Goal: Complete application form

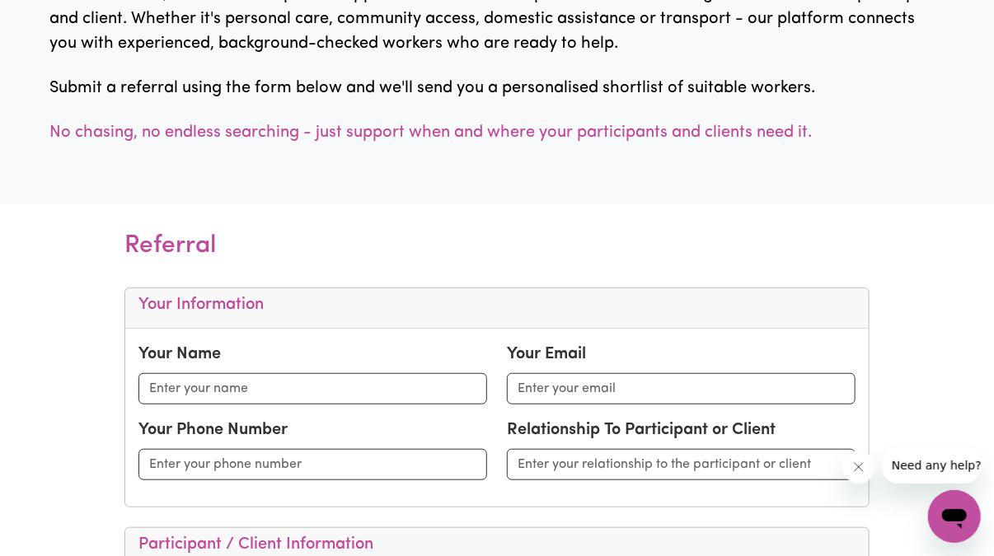
scroll to position [357, 0]
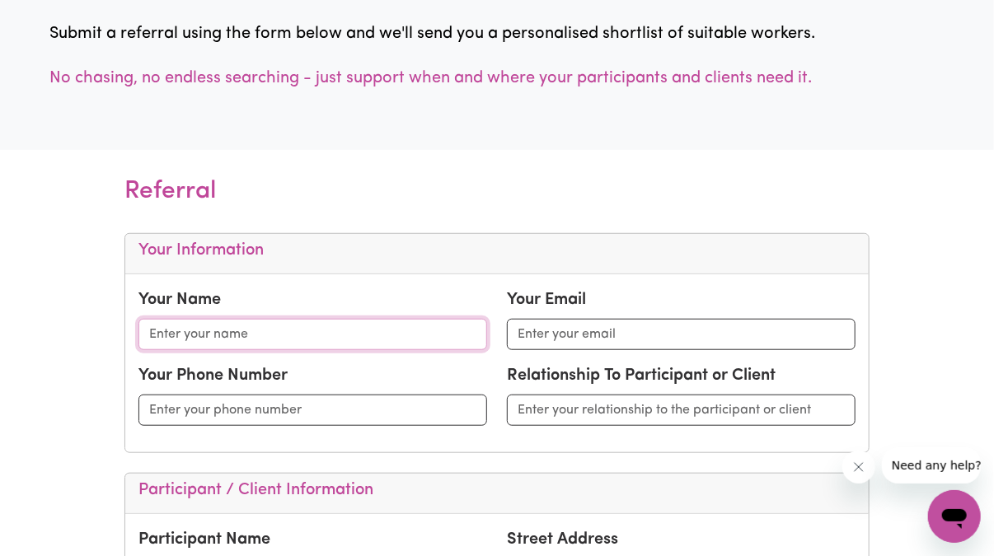
click at [234, 342] on input "text" at bounding box center [313, 334] width 349 height 31
type input "Angela Cass"
type input "acass@livewellscservices.com.au"
type input "0450687172"
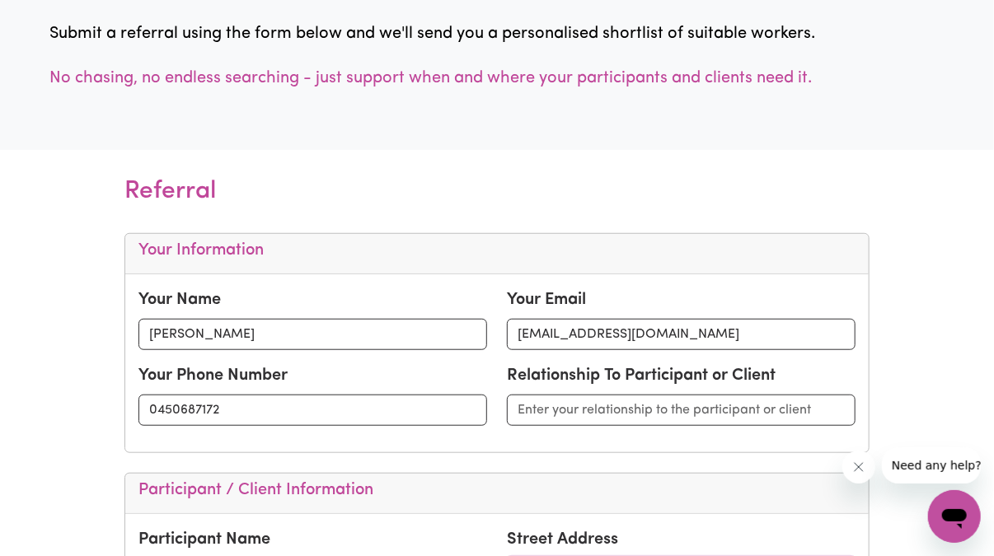
type input "21Pictum Street Shailer Park"
type input "Queensland"
click at [565, 411] on input "text" at bounding box center [681, 410] width 349 height 31
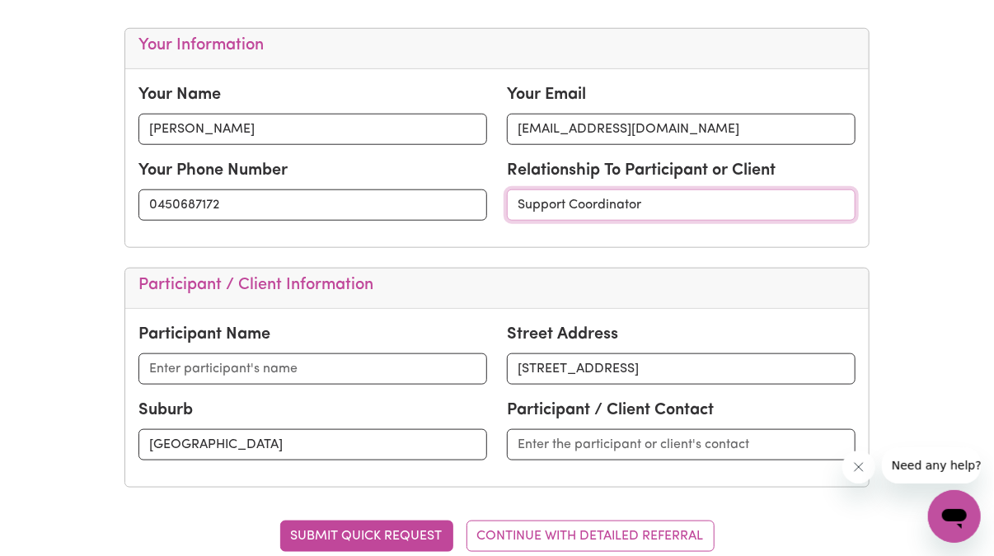
scroll to position [576, 0]
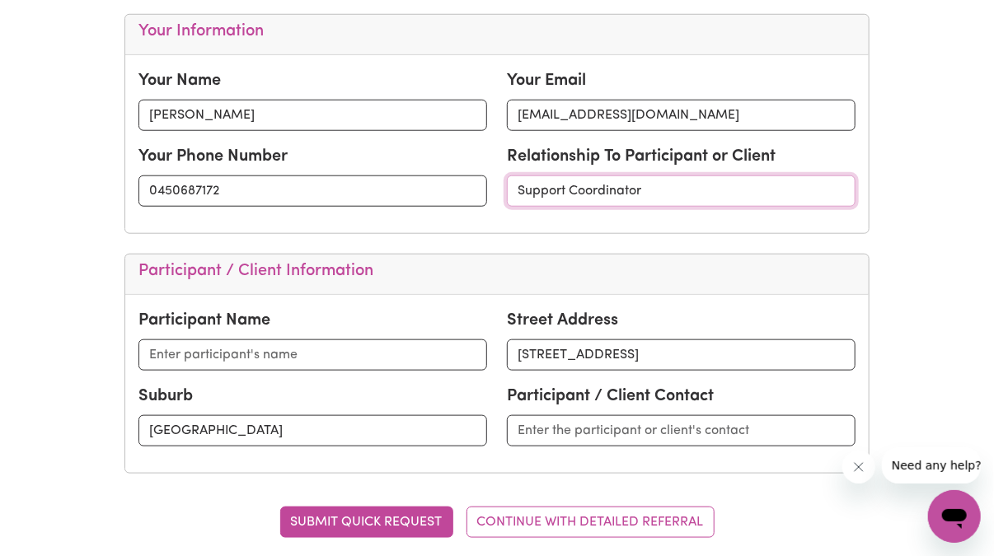
type input "Support Coordinator"
click at [206, 351] on input "text" at bounding box center [313, 355] width 349 height 31
type input "Debbi Jones"
click at [706, 360] on input "21Pictum Street Shailer Park" at bounding box center [681, 355] width 349 height 31
type input "2"
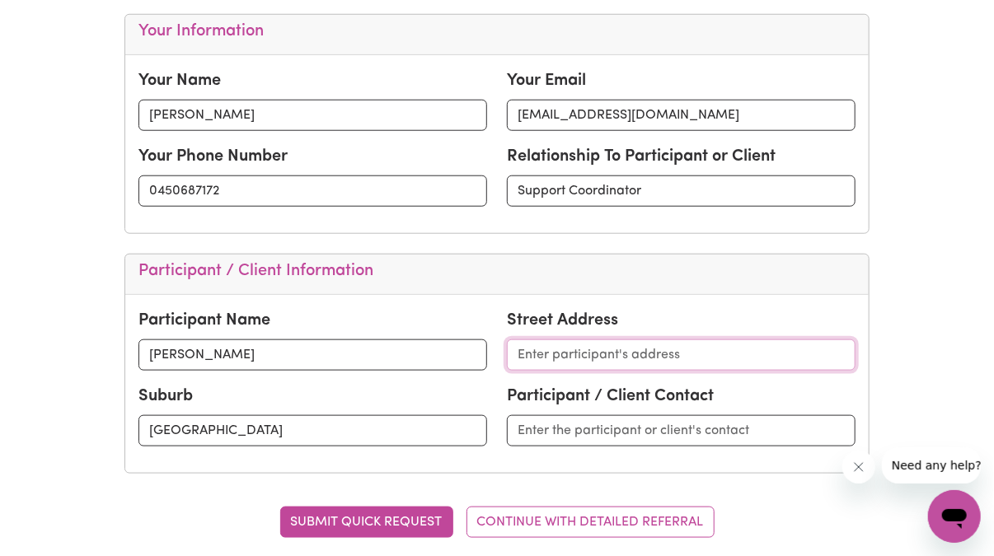
paste input "53 Silvertop Street Keperra 4054"
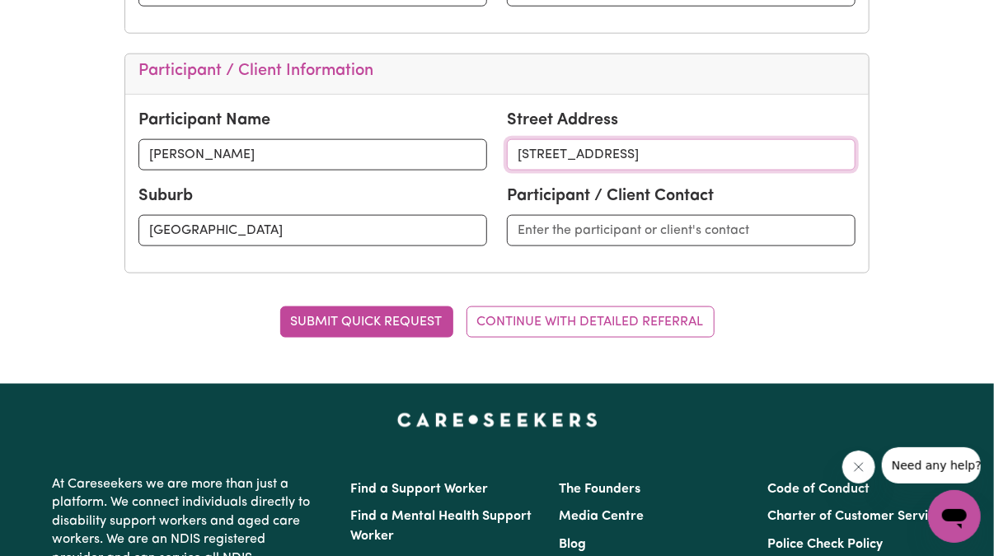
scroll to position [791, 0]
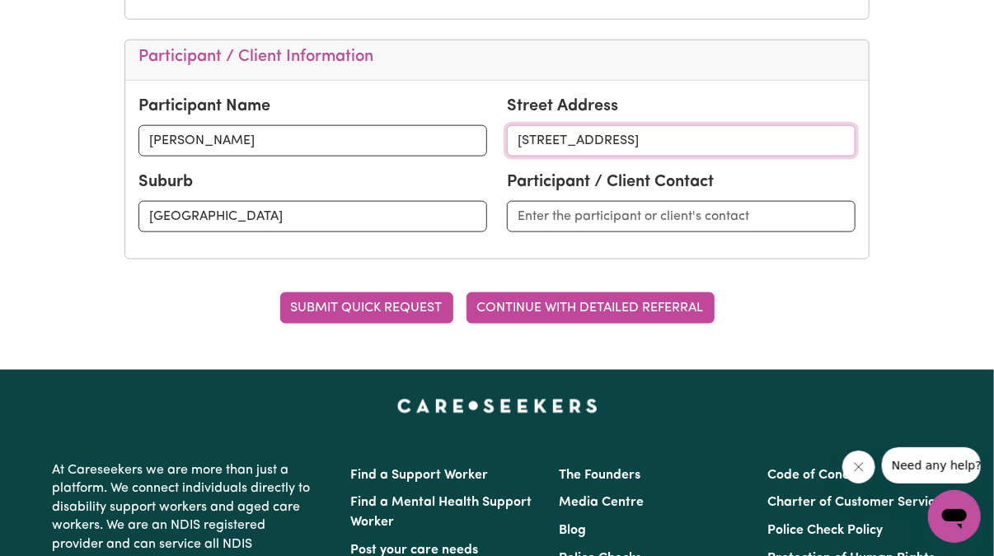
type input "53 Silvertop Street Keperra QLD 4054"
click at [579, 311] on button "CONTINUE WITH DETAILED REFERRAL" at bounding box center [591, 308] width 248 height 31
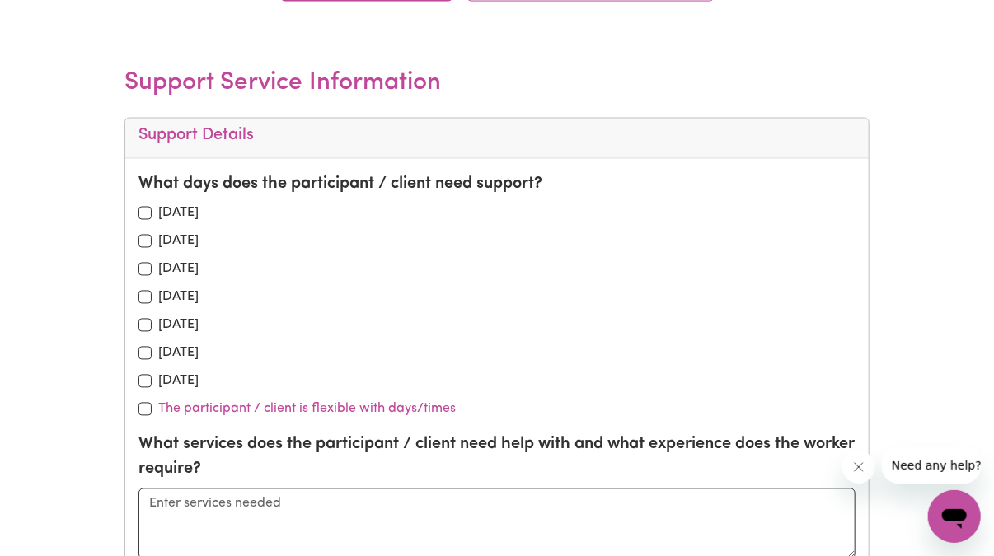
scroll to position [1116, 0]
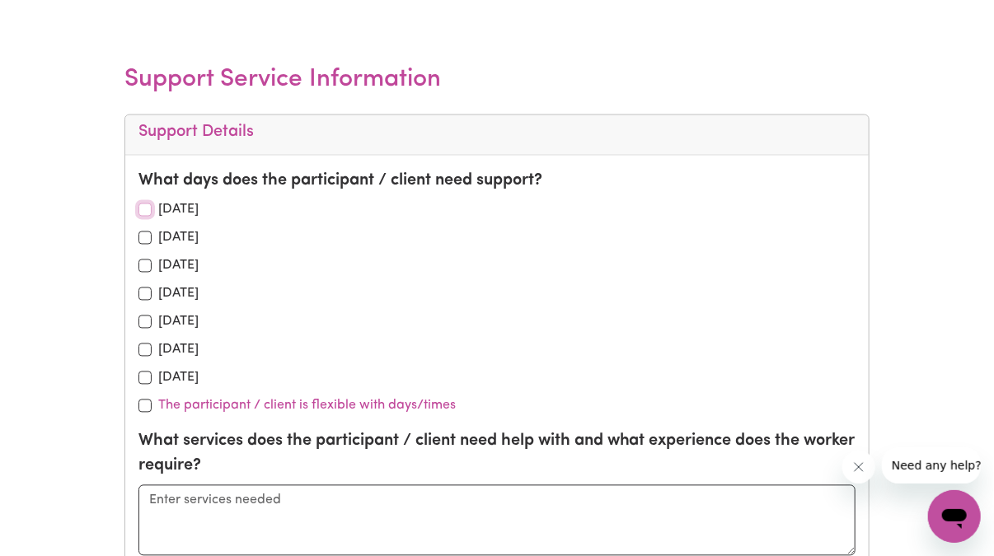
click at [148, 206] on input "checkbox" at bounding box center [145, 210] width 13 height 13
checkbox input "true"
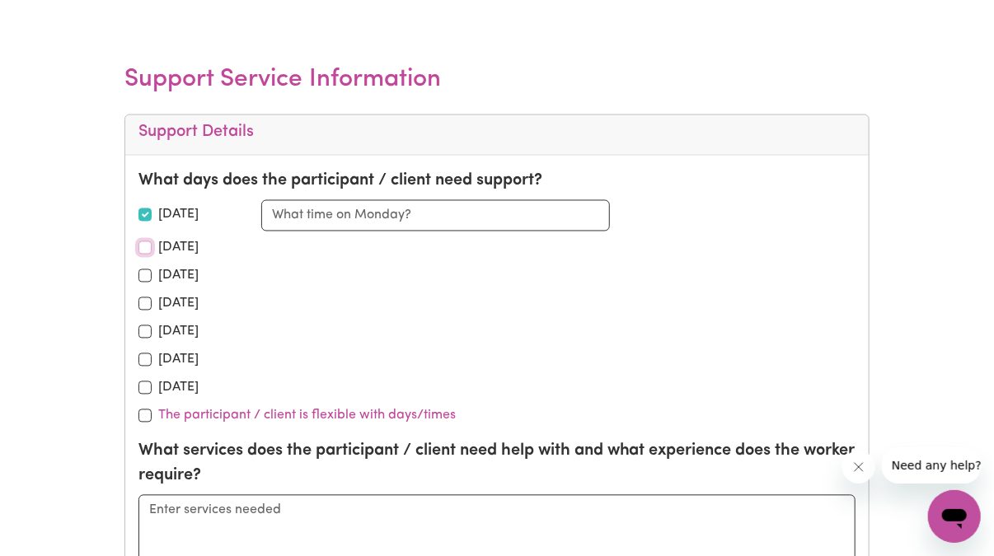
drag, startPoint x: 143, startPoint y: 237, endPoint x: 144, endPoint y: 255, distance: 17.3
click at [143, 242] on input "checkbox" at bounding box center [145, 248] width 13 height 13
checkbox input "true"
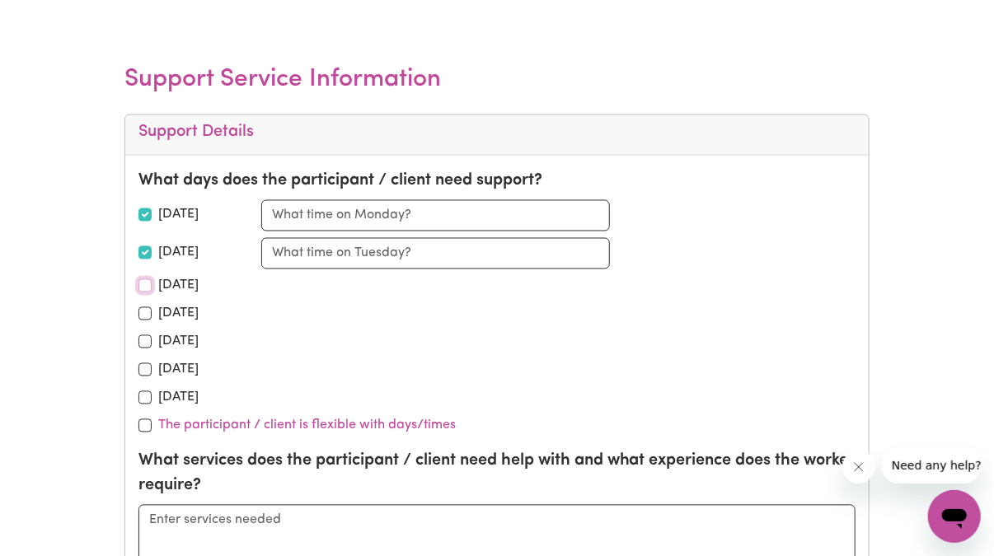
click at [139, 284] on input "checkbox" at bounding box center [145, 285] width 13 height 13
checkbox input "true"
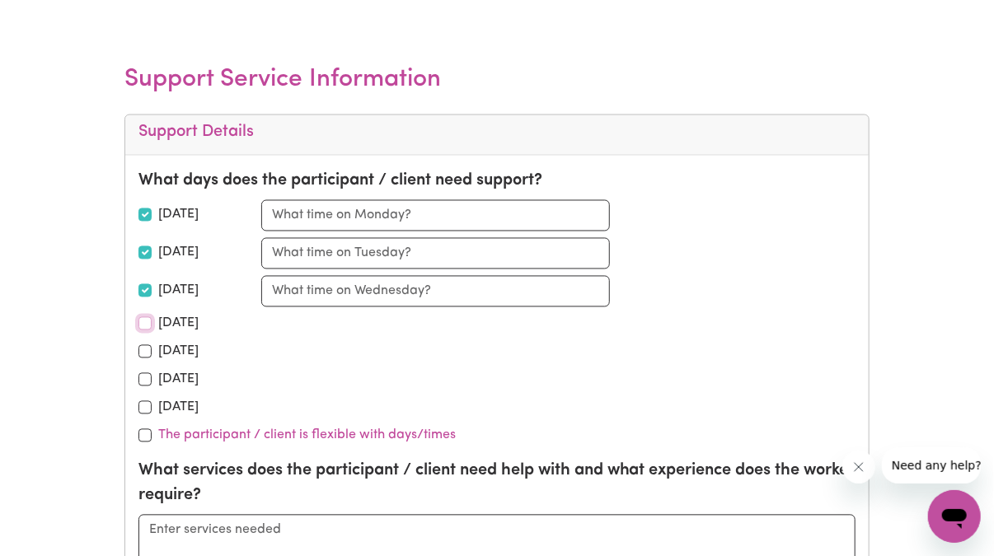
click at [139, 320] on input "checkbox" at bounding box center [145, 323] width 13 height 13
checkbox input "true"
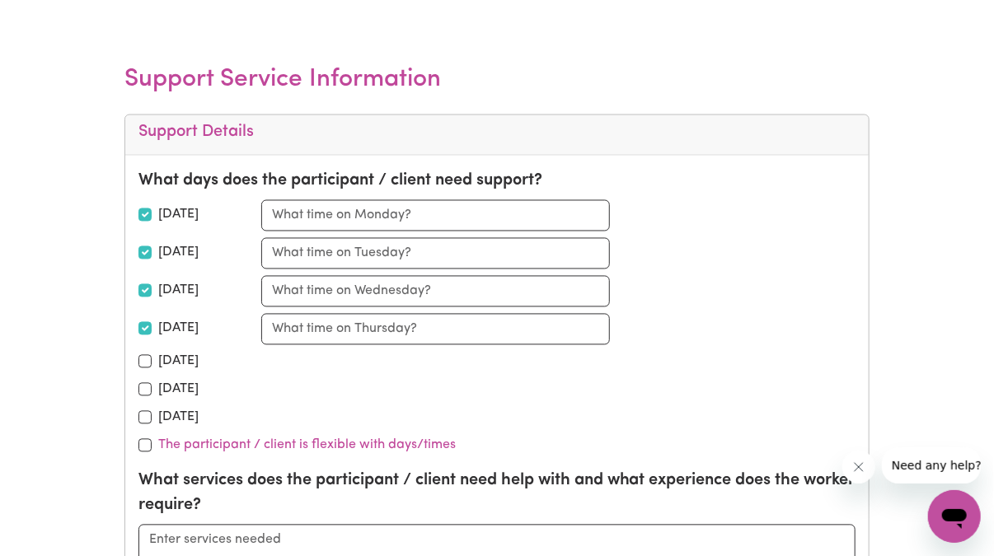
drag, startPoint x: 142, startPoint y: 348, endPoint x: 145, endPoint y: 359, distance: 12.0
click at [144, 356] on div "Friday" at bounding box center [190, 362] width 103 height 20
click at [147, 361] on input "checkbox" at bounding box center [145, 361] width 13 height 13
checkbox input "true"
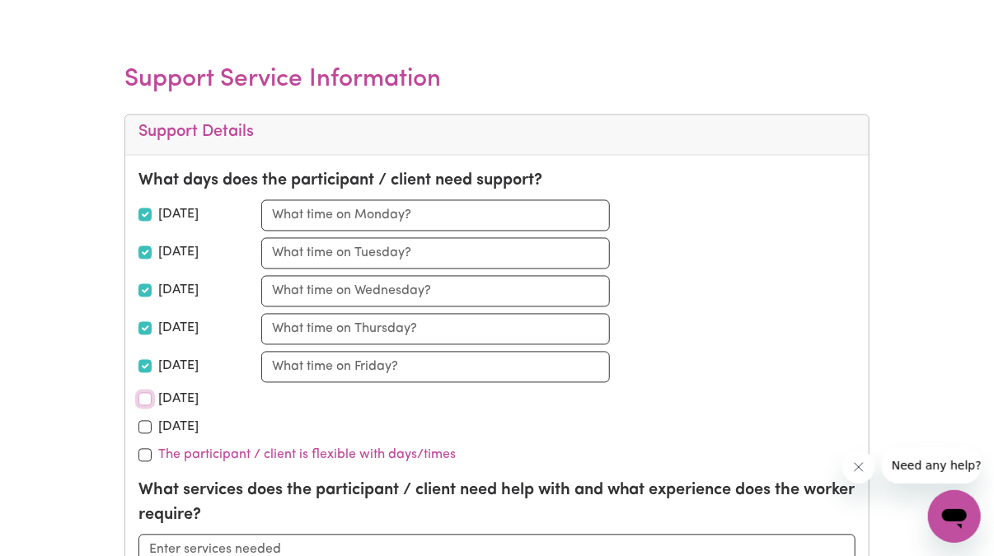
drag, startPoint x: 145, startPoint y: 394, endPoint x: 148, endPoint y: 423, distance: 29.0
click at [147, 400] on input "checkbox" at bounding box center [145, 399] width 13 height 13
checkbox input "true"
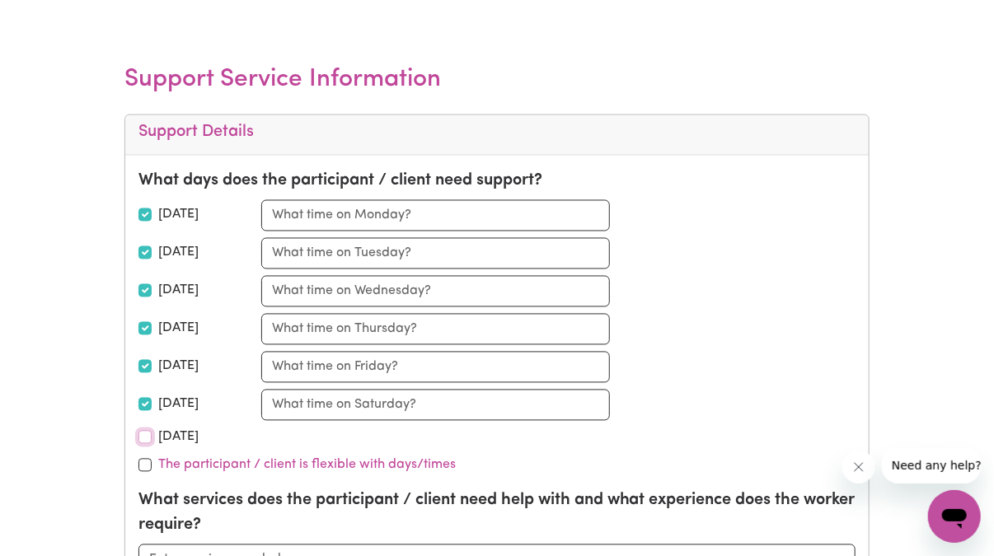
click at [148, 433] on input "checkbox" at bounding box center [145, 437] width 13 height 13
checkbox input "true"
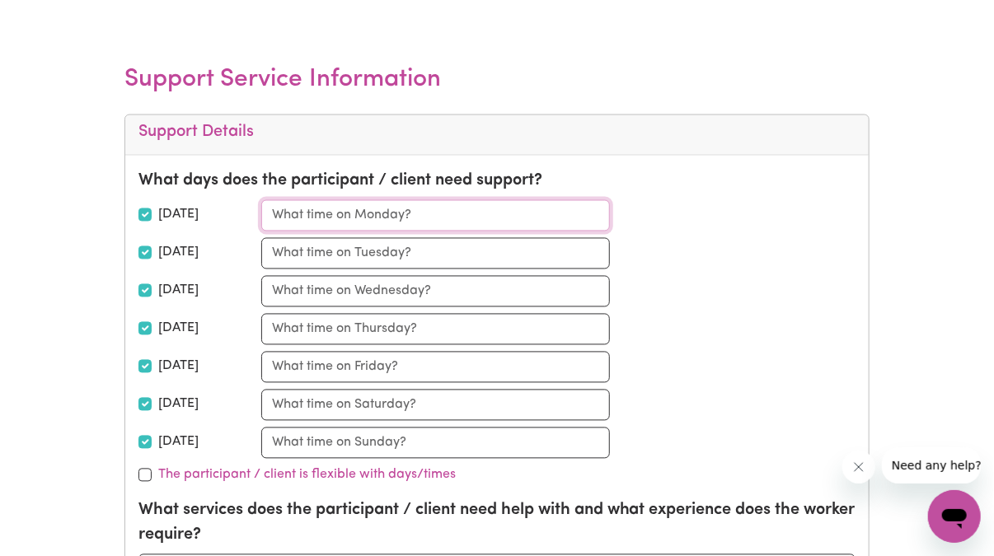
click at [343, 213] on input "text" at bounding box center [435, 215] width 349 height 31
type input "A"
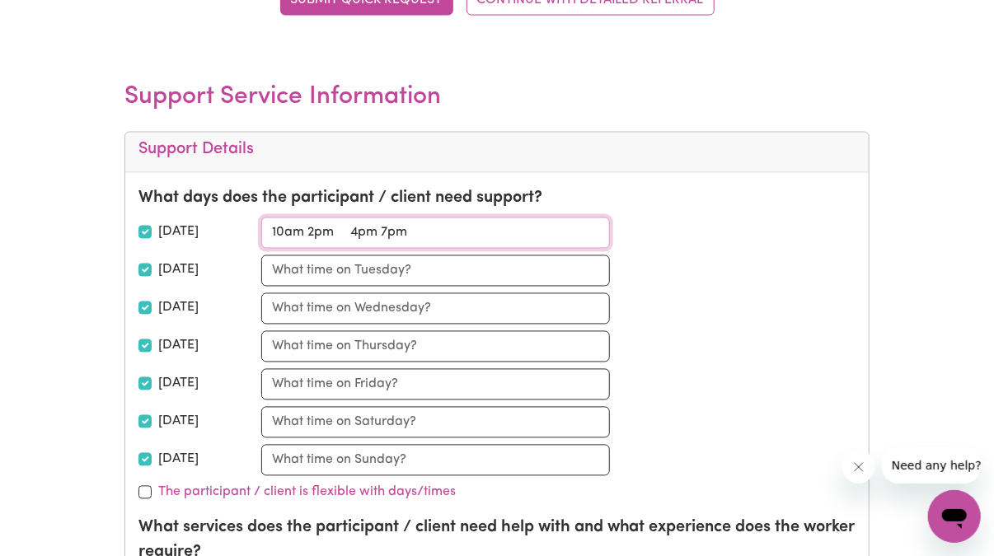
scroll to position [1089, 0]
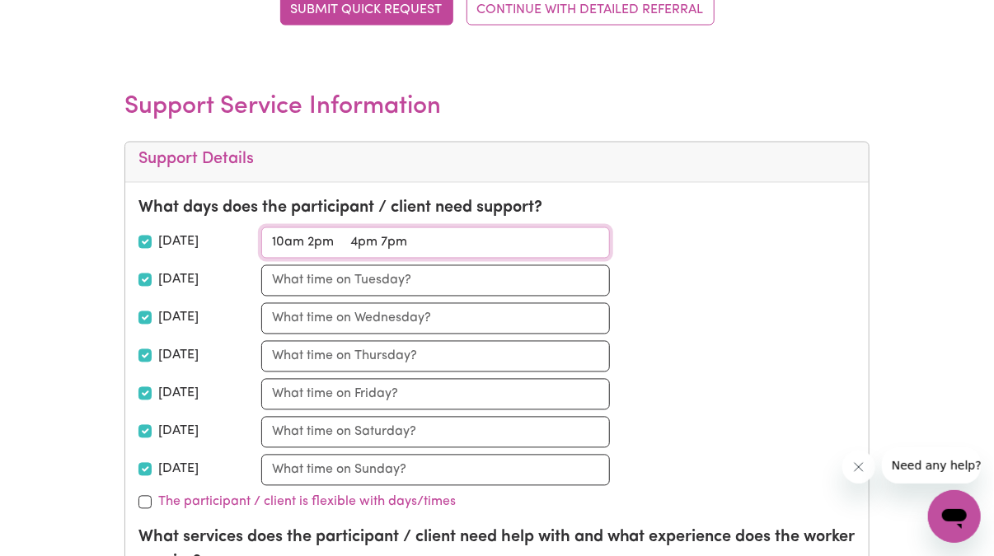
click at [358, 241] on input "10am 2pm 4pm 7pm" at bounding box center [435, 243] width 349 height 31
click at [390, 239] on input "10am 2pm 5pm 7pm" at bounding box center [435, 243] width 349 height 31
drag, startPoint x: 269, startPoint y: 241, endPoint x: 418, endPoint y: 241, distance: 149.2
click at [418, 241] on input "10am 2pm 5pm 8pm" at bounding box center [435, 243] width 349 height 31
type input "10am 2pm 5pm 8pm"
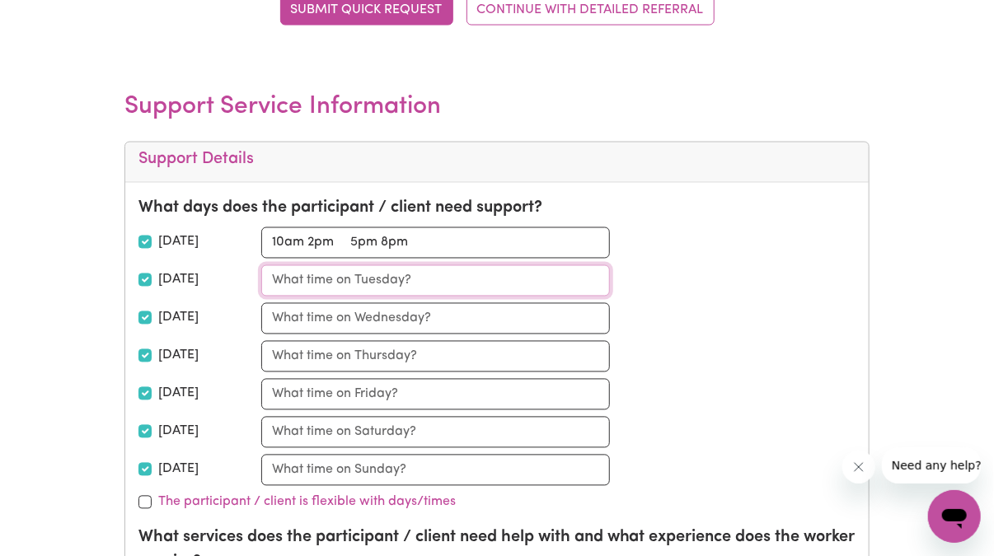
click at [304, 268] on input "text" at bounding box center [435, 280] width 349 height 31
type input "10am to 2pm 5pm to 8pm"
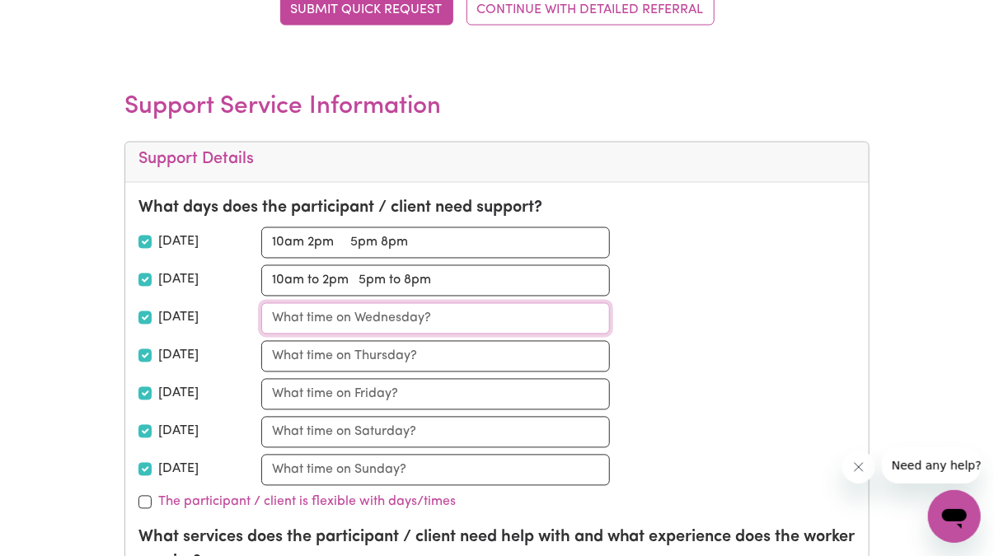
click at [278, 312] on input "text" at bounding box center [435, 318] width 349 height 31
type input "As above"
click at [285, 358] on input "text" at bounding box center [435, 356] width 349 height 31
type input "As above"
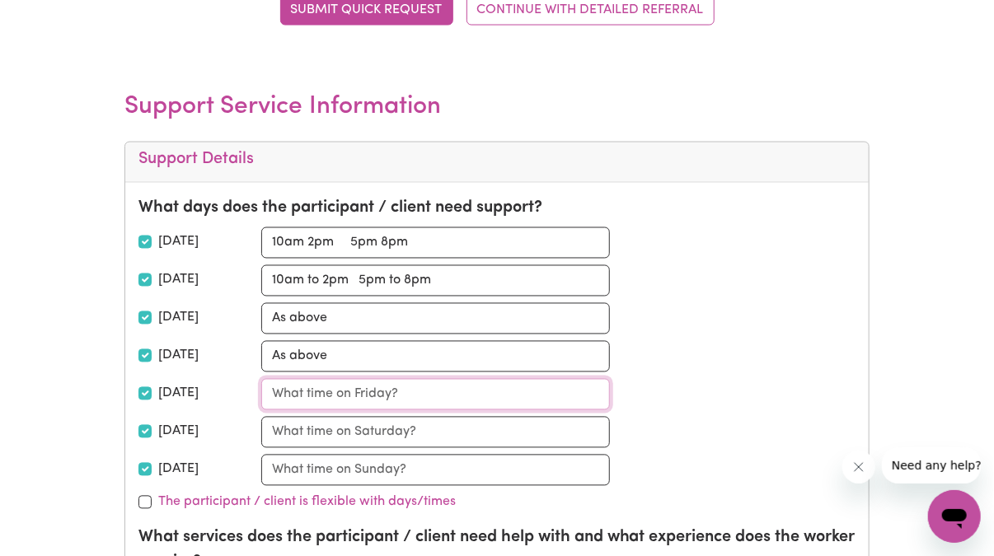
click at [313, 398] on input "text" at bounding box center [435, 394] width 349 height 31
click at [279, 392] on input "as above" at bounding box center [435, 394] width 349 height 31
type input "As above"
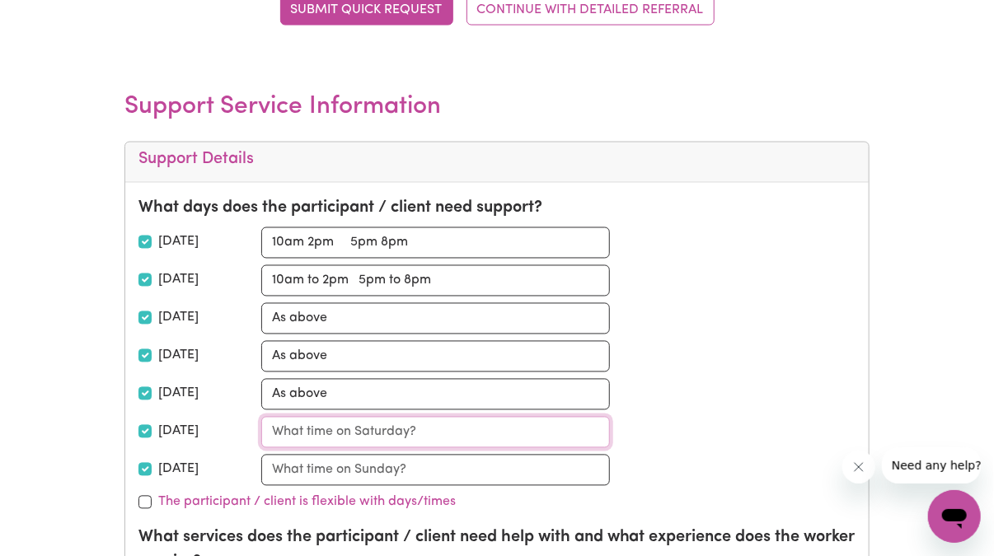
click at [406, 429] on input "text" at bounding box center [435, 432] width 349 height 31
type input "As Above"
drag, startPoint x: 413, startPoint y: 467, endPoint x: 291, endPoint y: 464, distance: 122.0
click at [291, 464] on input "text" at bounding box center [435, 470] width 349 height 31
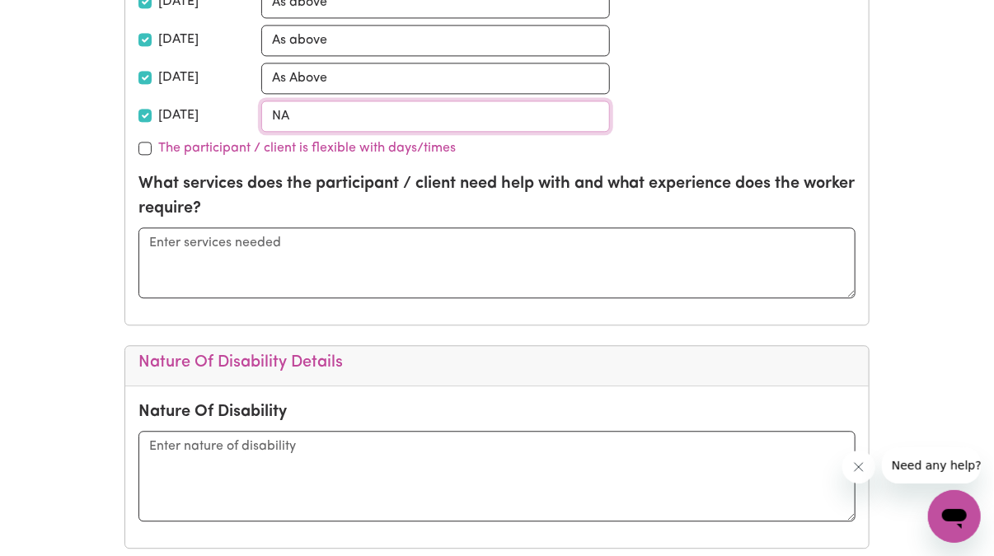
scroll to position [1447, 0]
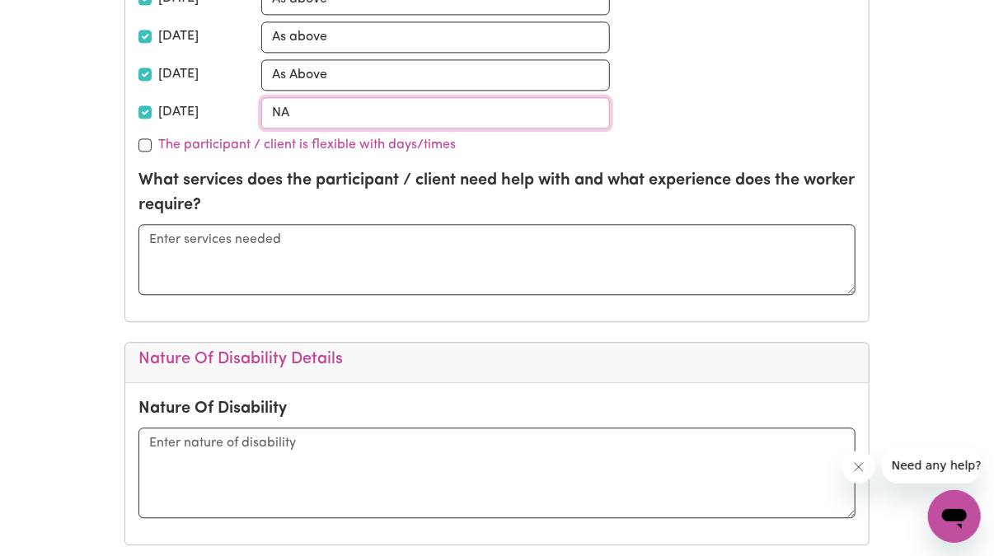
type input "NA"
click at [196, 236] on textarea at bounding box center [498, 259] width 718 height 71
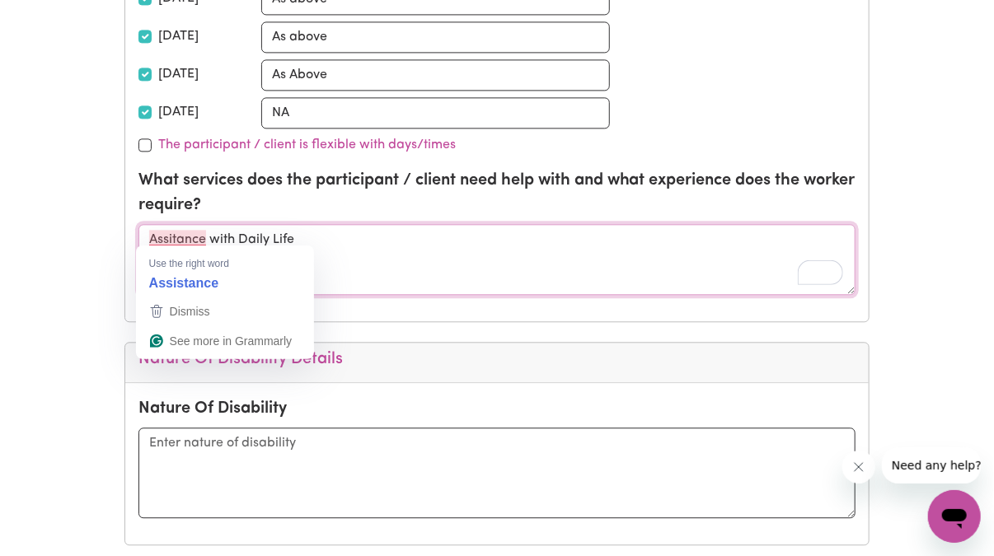
click at [167, 239] on textarea "Assitance with Daily Life" at bounding box center [498, 259] width 718 height 71
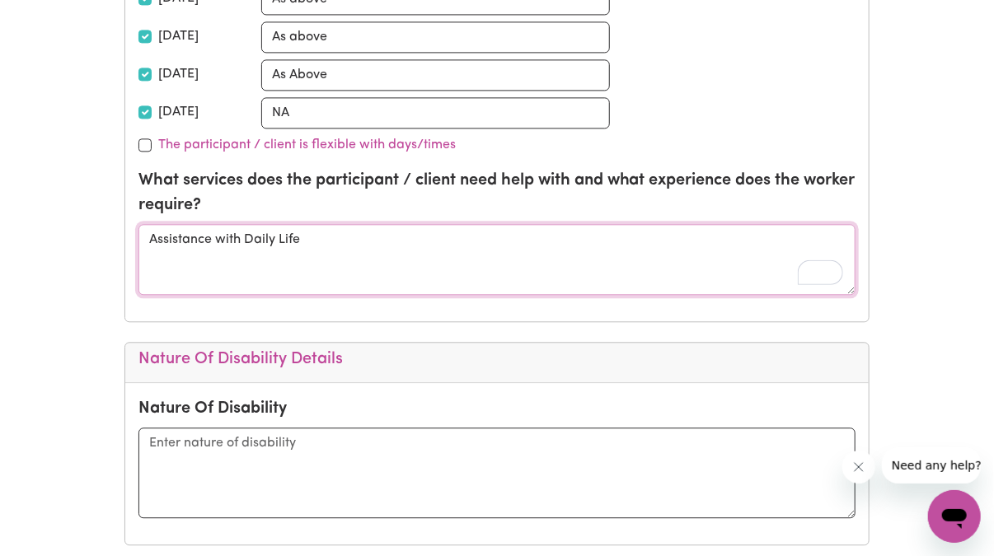
drag, startPoint x: 300, startPoint y: 234, endPoint x: 309, endPoint y: 230, distance: 10.0
click at [302, 234] on textarea "Assistance with Daily Life" at bounding box center [498, 259] width 718 height 71
drag, startPoint x: 154, startPoint y: 273, endPoint x: 154, endPoint y: 263, distance: 9.9
click at [155, 272] on textarea "Assistance with Daily Life Commnuty Access cleaning" at bounding box center [498, 259] width 718 height 71
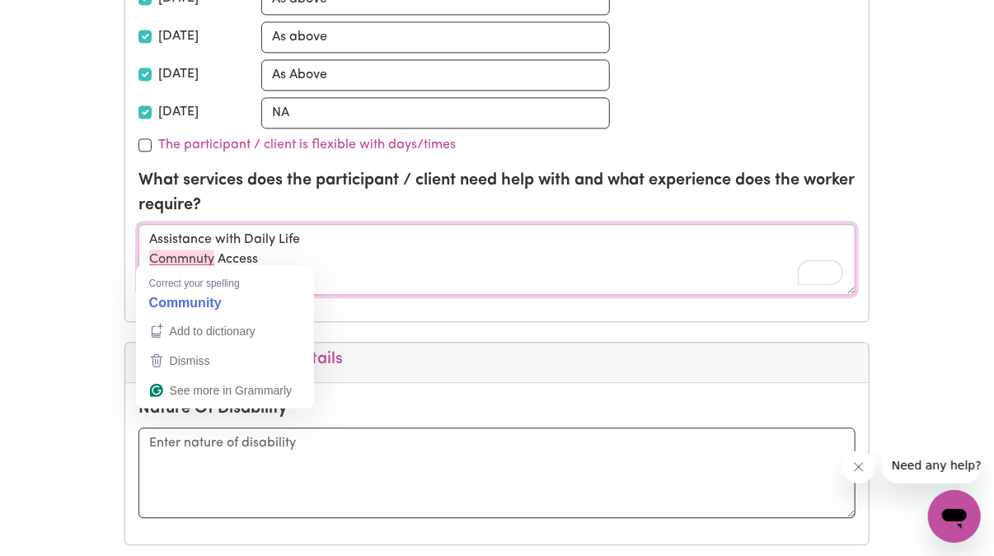
click at [187, 255] on textarea "Assistance with Daily Life Commnuty Access Domestic help" at bounding box center [498, 259] width 718 height 71
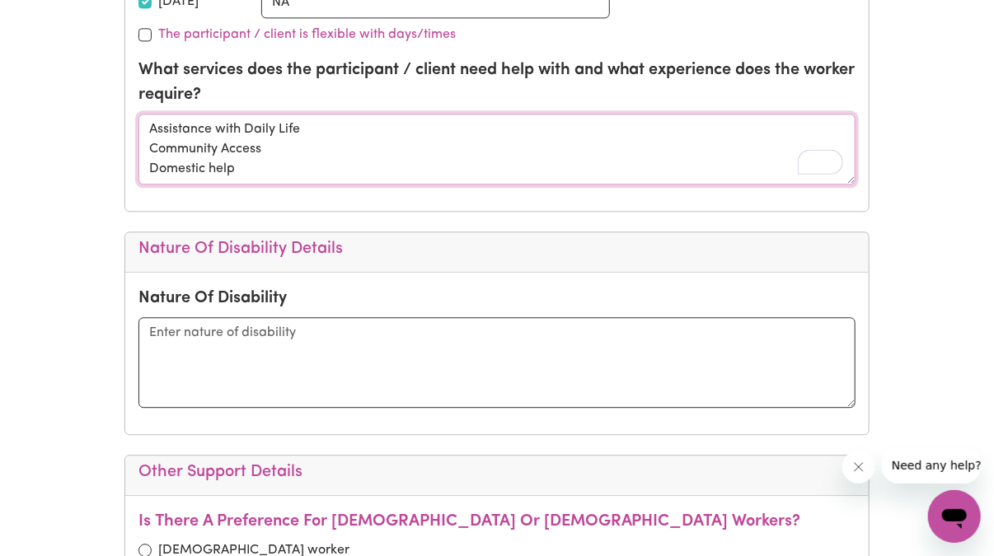
scroll to position [1585, 0]
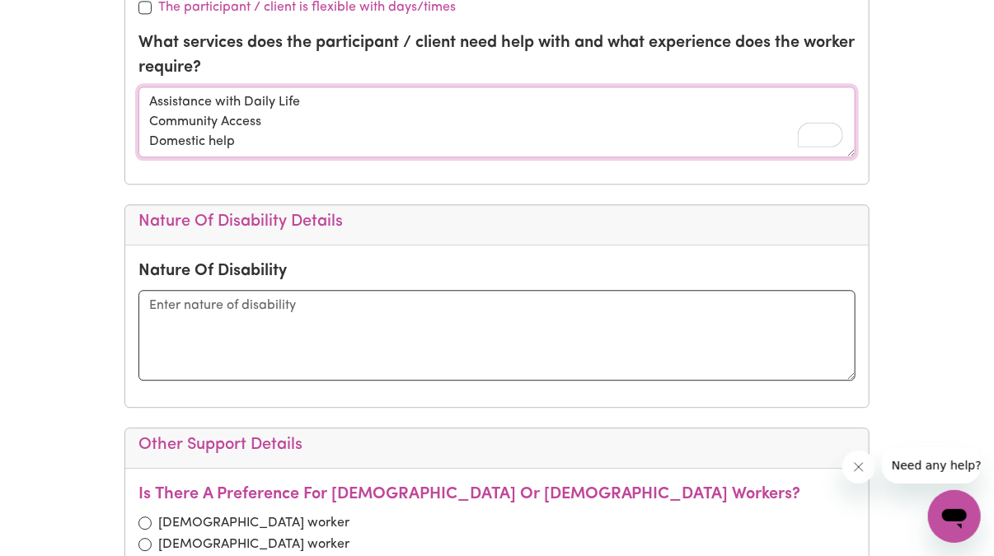
type textarea "Assistance with Daily Life Community Access Domestic help"
click at [265, 293] on textarea at bounding box center [498, 335] width 718 height 91
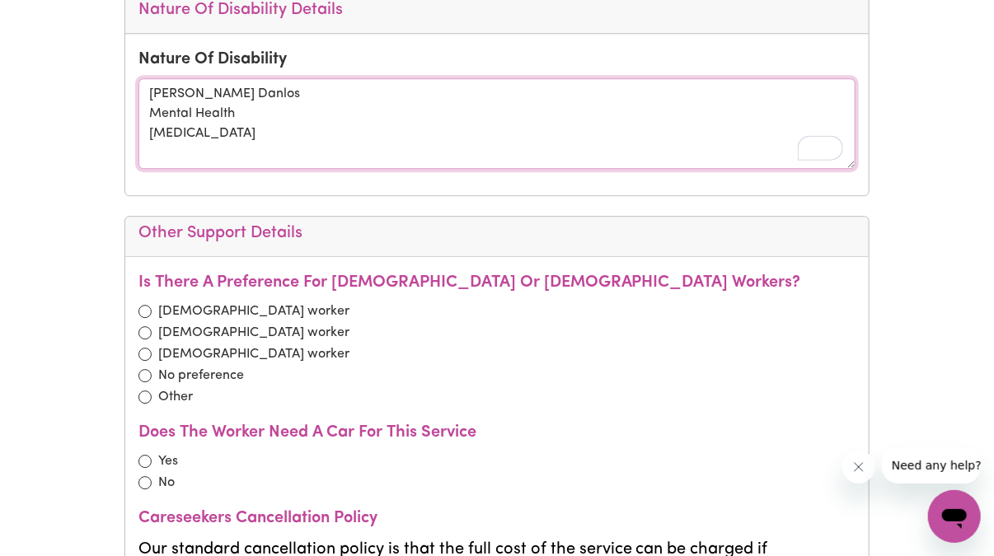
scroll to position [1892, 0]
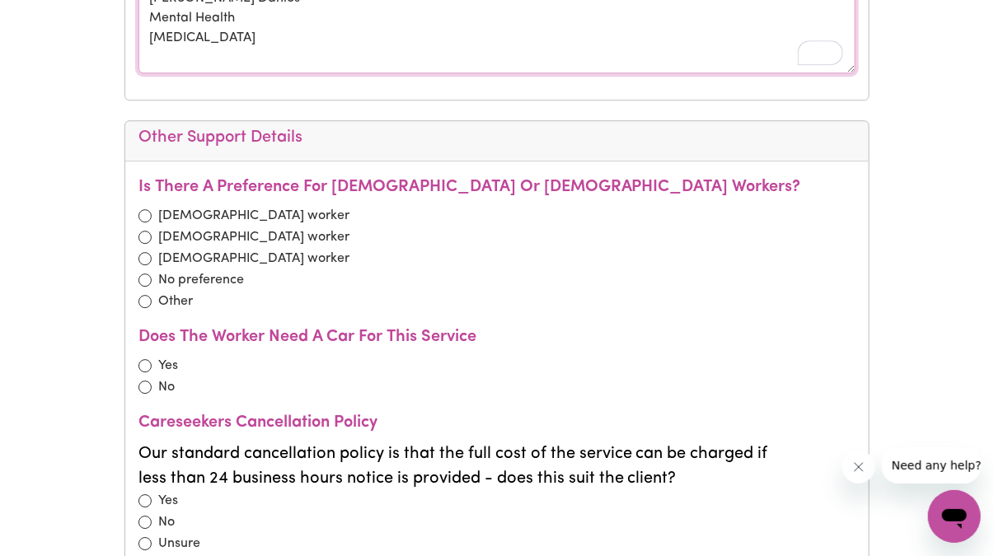
type textarea "Ehlers Danlos Mental Health Cancer"
click at [148, 231] on input "radio" at bounding box center [145, 237] width 13 height 13
radio input "true"
click at [149, 359] on input "radio" at bounding box center [145, 365] width 13 height 13
radio input "true"
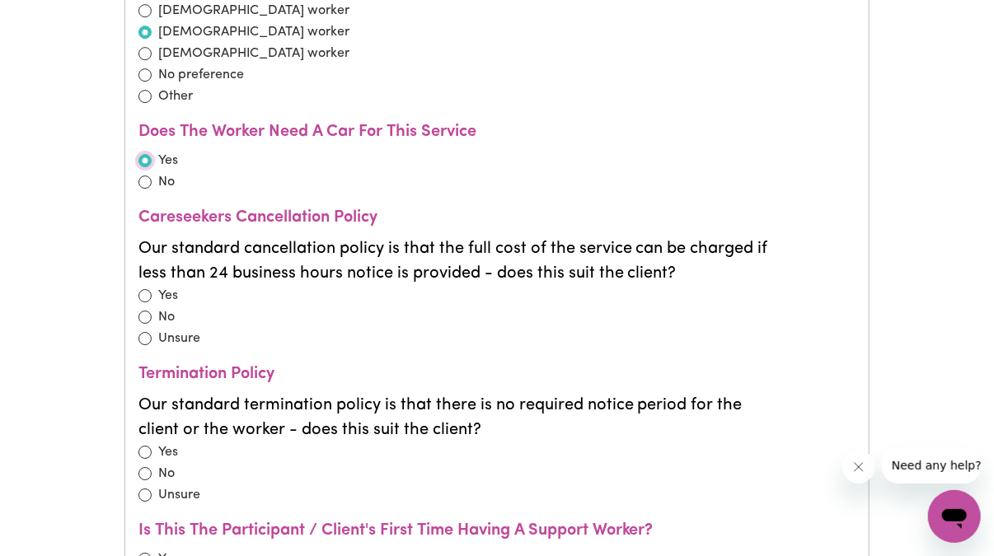
scroll to position [2105, 0]
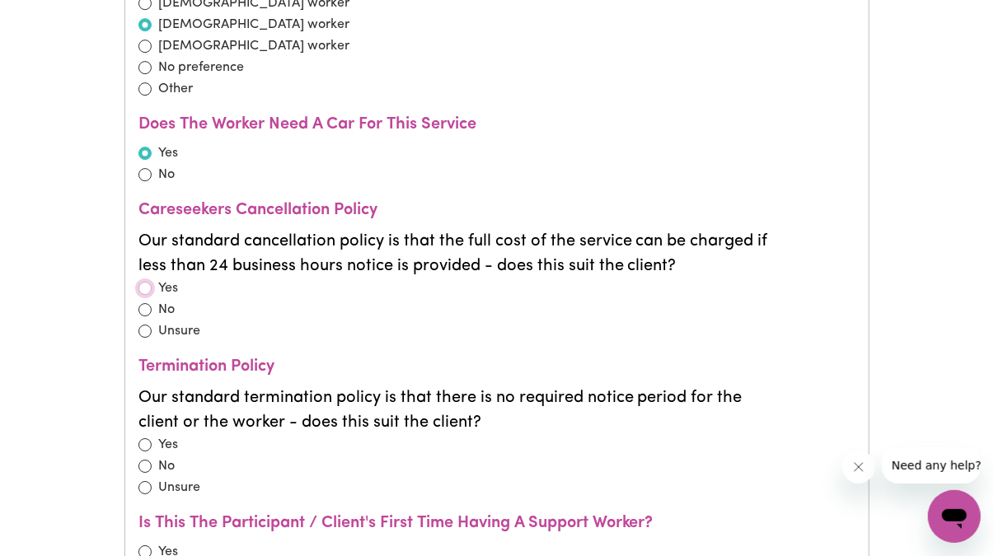
click at [149, 282] on input "radio" at bounding box center [145, 288] width 13 height 13
radio input "true"
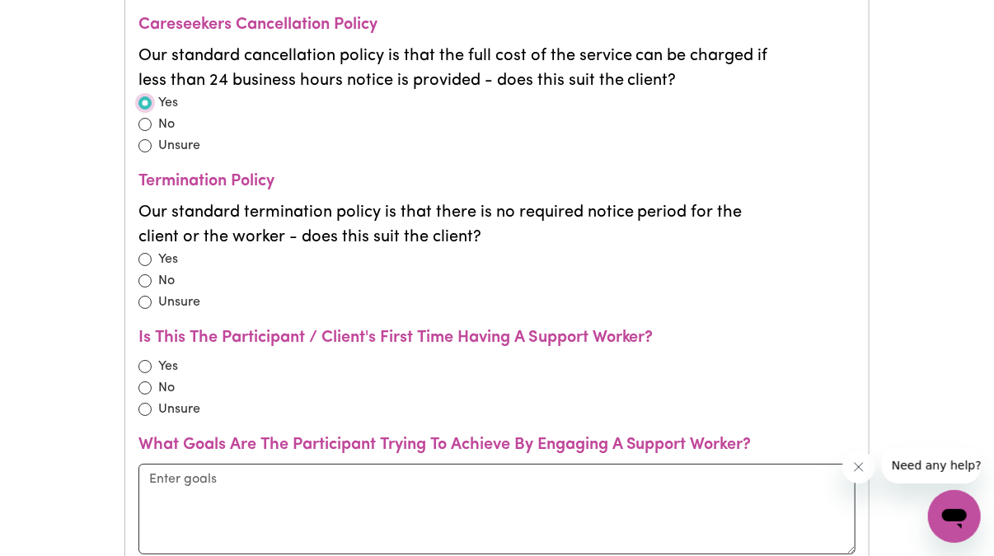
scroll to position [2304, 0]
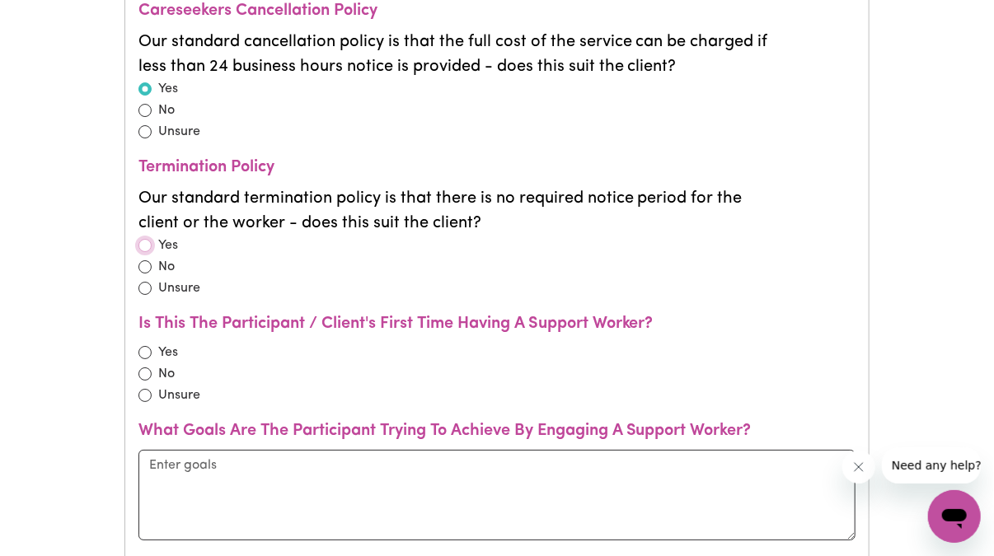
click at [147, 239] on input "radio" at bounding box center [145, 245] width 13 height 13
radio input "true"
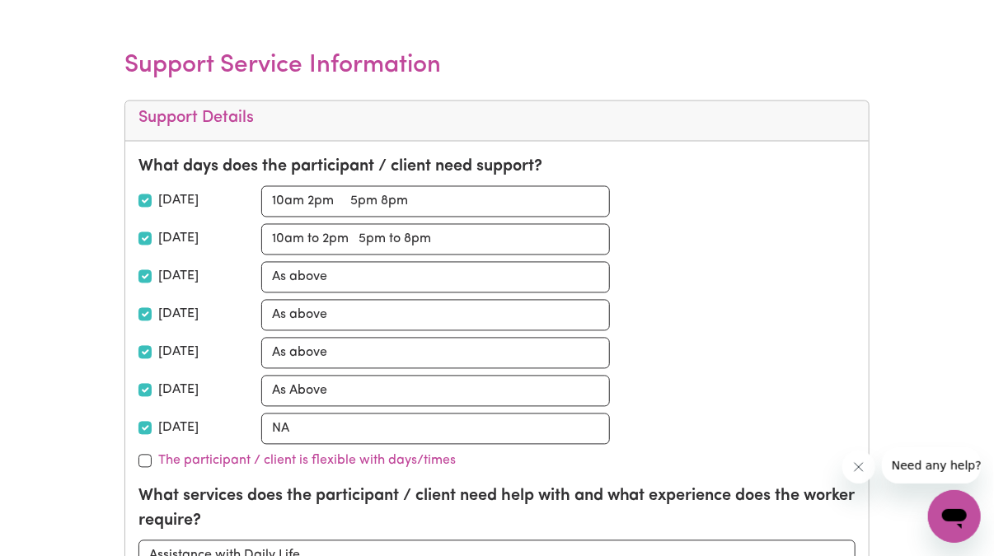
scroll to position [1081, 0]
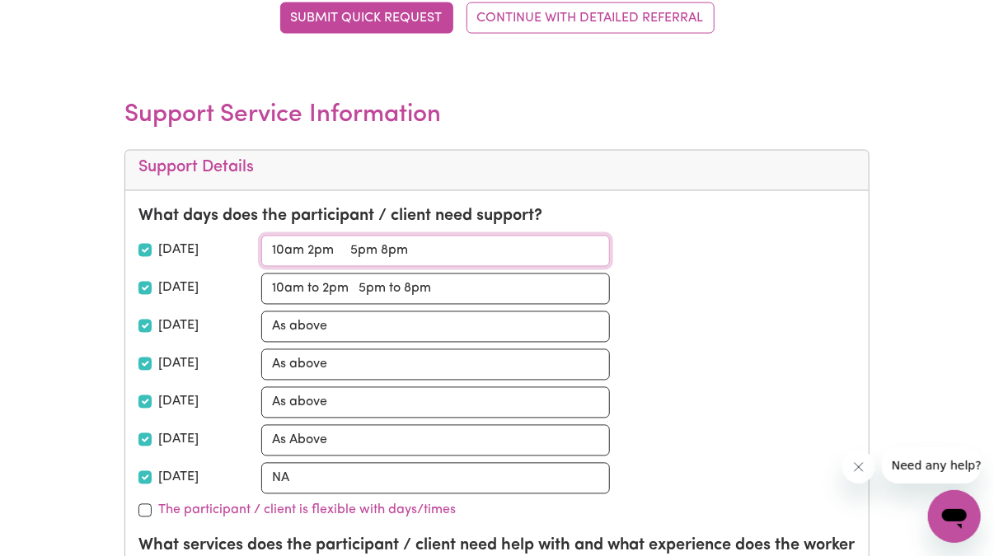
drag, startPoint x: 333, startPoint y: 250, endPoint x: 245, endPoint y: 246, distance: 88.3
click at [245, 246] on div "Monday 10am 2pm 5pm 8pm" at bounding box center [498, 251] width 738 height 31
drag, startPoint x: 331, startPoint y: 247, endPoint x: 265, endPoint y: 251, distance: 65.2
click at [265, 251] on input "5pm 8pm" at bounding box center [435, 251] width 349 height 31
type input "5pm 8pm"
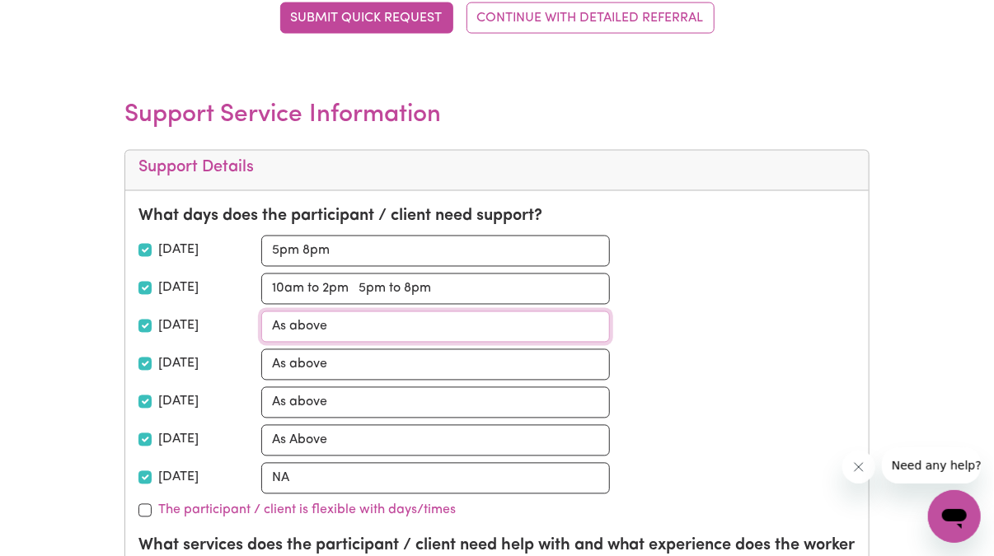
drag, startPoint x: 339, startPoint y: 325, endPoint x: 269, endPoint y: 326, distance: 70.1
click at [269, 326] on input "As above" at bounding box center [435, 327] width 349 height 31
paste input "5pm 8pm"
type input "5pm 8pm"
drag, startPoint x: 330, startPoint y: 360, endPoint x: 271, endPoint y: 361, distance: 58.5
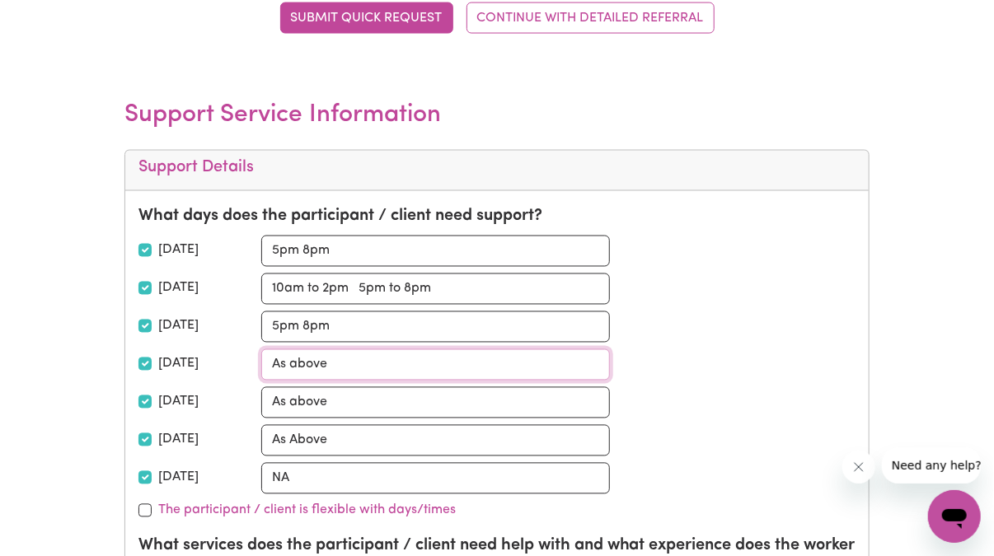
click at [271, 361] on input "As above" at bounding box center [435, 365] width 349 height 31
paste input "5pm 8pm"
type input "5pm 8pm"
drag, startPoint x: 328, startPoint y: 248, endPoint x: 271, endPoint y: 244, distance: 57.0
click at [271, 244] on input "5pm 8pm" at bounding box center [435, 251] width 349 height 31
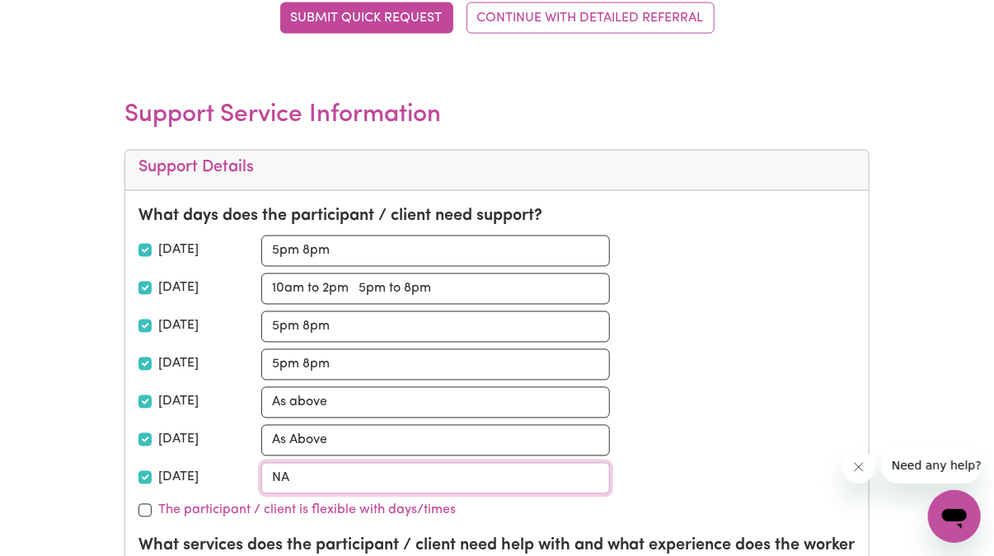
drag, startPoint x: 308, startPoint y: 477, endPoint x: 256, endPoint y: 463, distance: 53.0
click at [256, 463] on div "NA" at bounding box center [435, 478] width 369 height 31
paste input "5pm 8pm"
type input "5pm 8pm"
drag, startPoint x: 430, startPoint y: 290, endPoint x: 265, endPoint y: 288, distance: 165.7
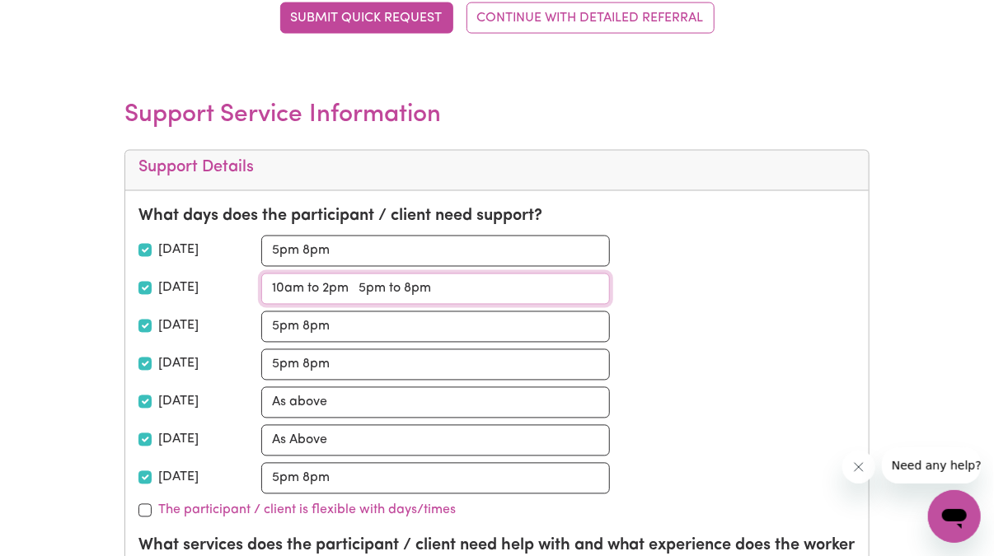
click at [265, 288] on input "10am to 2pm 5pm to 8pm" at bounding box center [435, 289] width 349 height 31
drag, startPoint x: 315, startPoint y: 397, endPoint x: 270, endPoint y: 397, distance: 44.5
click at [270, 397] on input "As above" at bounding box center [435, 402] width 349 height 31
paste input "10am to 2pm 5pm to 8pm"
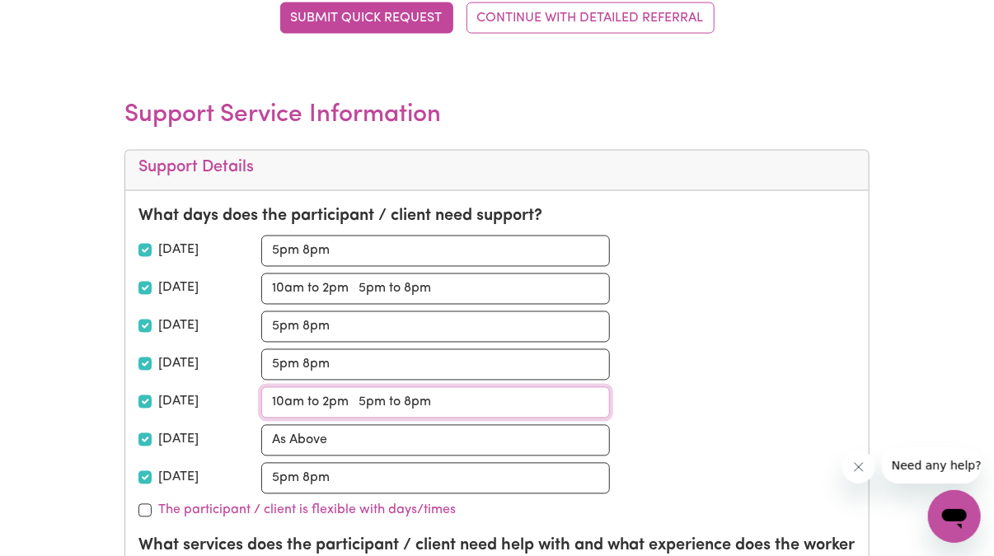
type input "10am to 2pm 5pm to 8pm"
drag, startPoint x: 328, startPoint y: 439, endPoint x: 253, endPoint y: 433, distance: 75.2
click at [253, 433] on div "As Above" at bounding box center [435, 440] width 369 height 31
paste input "10am to 2pm 5pm to 8pm"
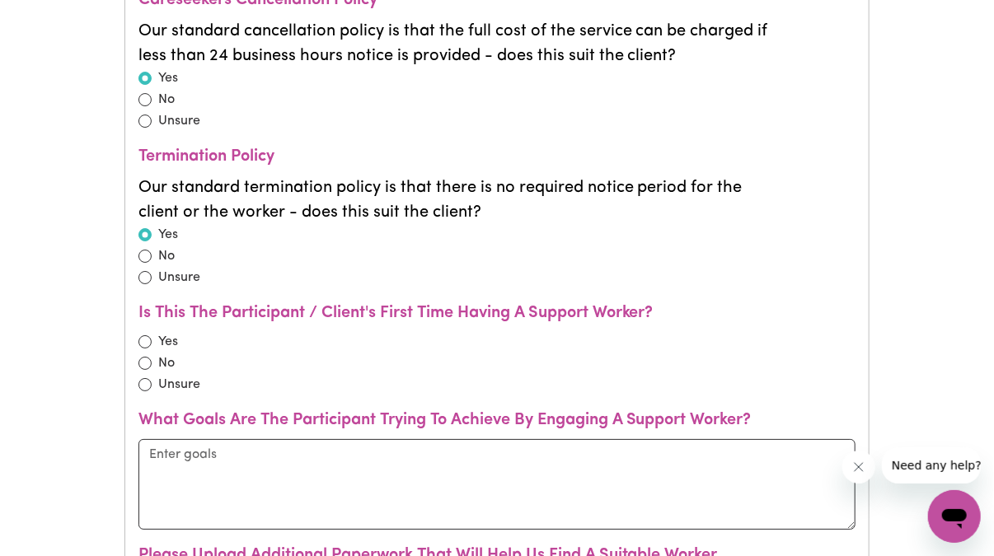
scroll to position [2341, 0]
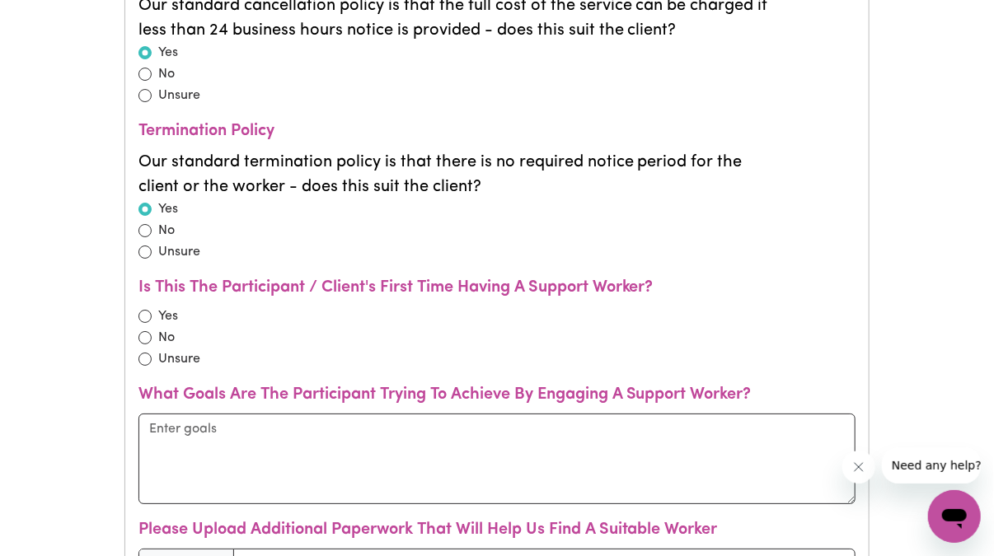
type input "10am to 2pm 5pm to 8pm"
click at [142, 331] on input "radio" at bounding box center [145, 337] width 13 height 13
radio input "true"
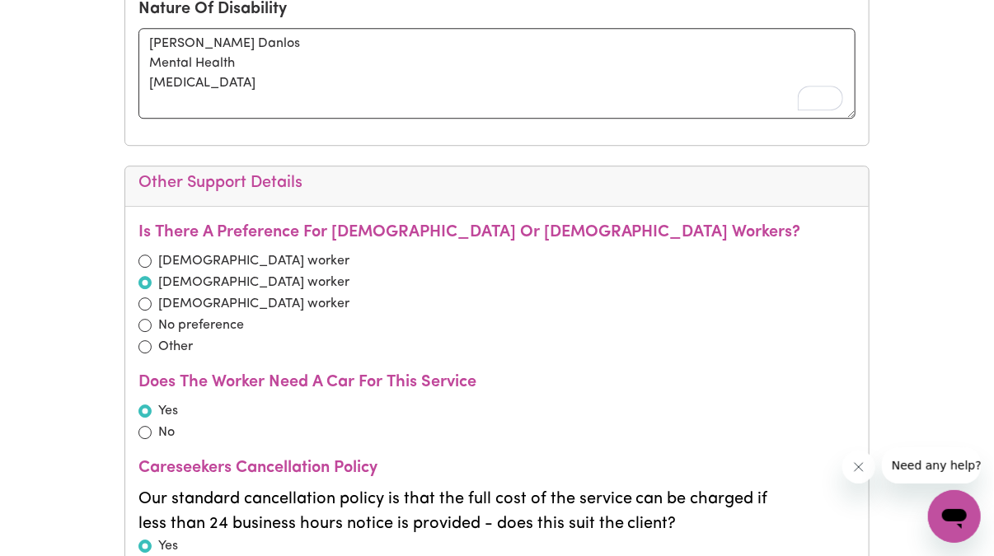
scroll to position [1828, 0]
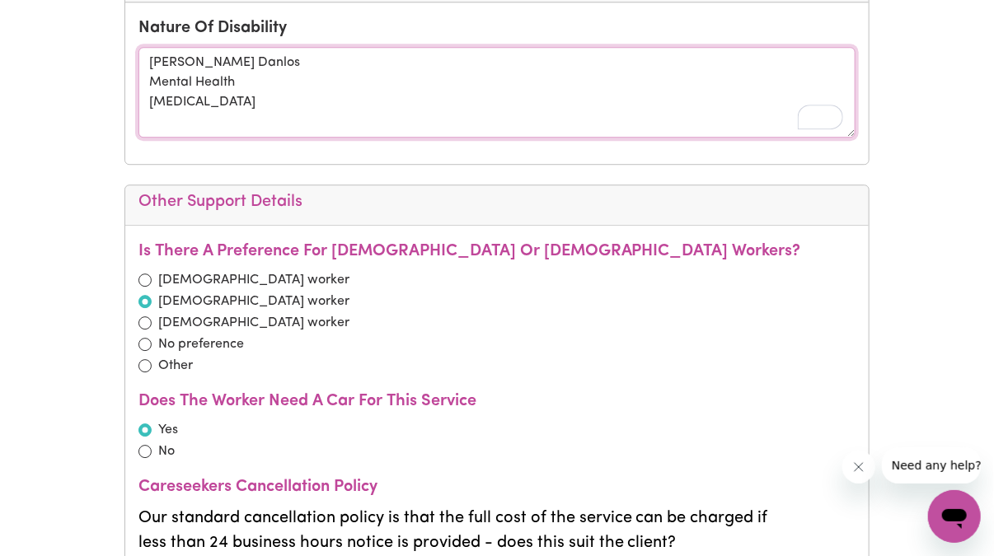
click at [163, 111] on textarea "Ehlers Danlos Mental Health Cancer" at bounding box center [498, 92] width 718 height 91
click at [210, 96] on textarea "Ehlers Danlos Mental Health Cancer" at bounding box center [498, 92] width 718 height 91
paste textarea "more physical assistance particularly for self-care and daily management task f…"
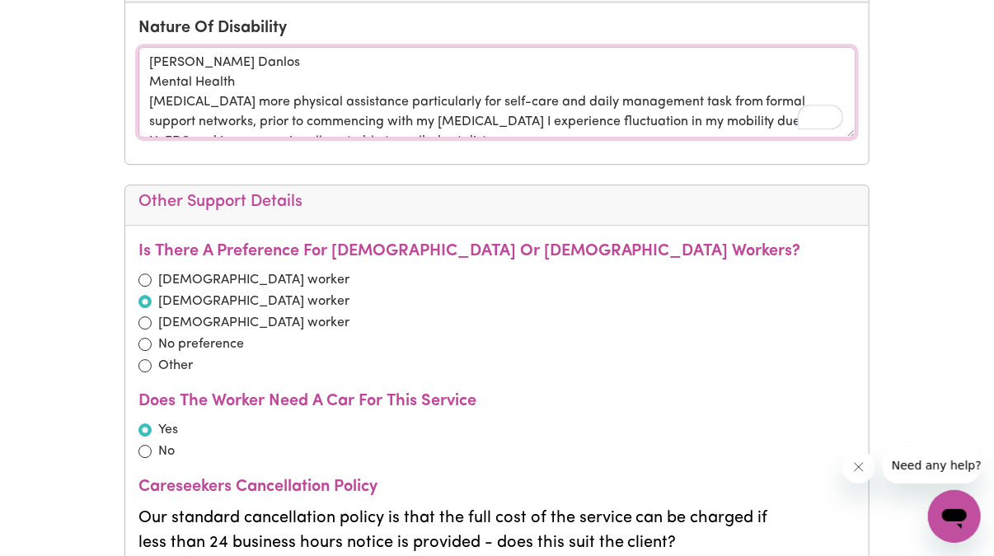
scroll to position [12, 0]
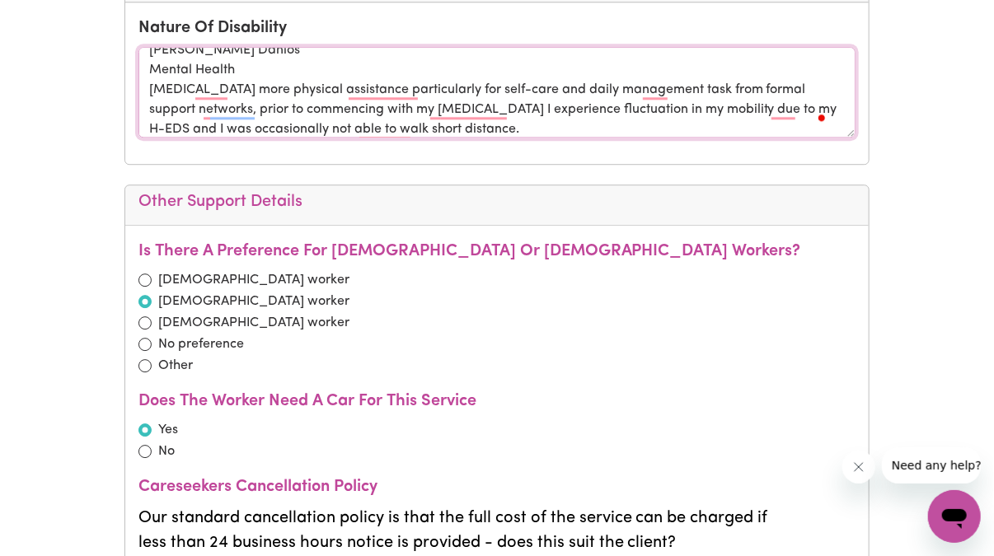
click at [145, 79] on textarea "Ehlers Danlos Mental Health Cancer more physical assistance particularly for se…" at bounding box center [498, 92] width 718 height 91
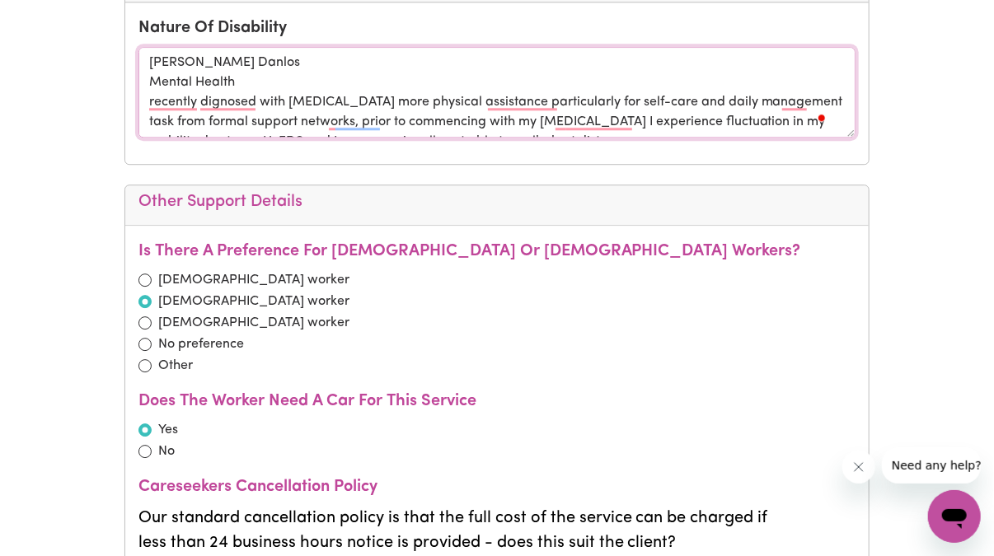
scroll to position [0, 0]
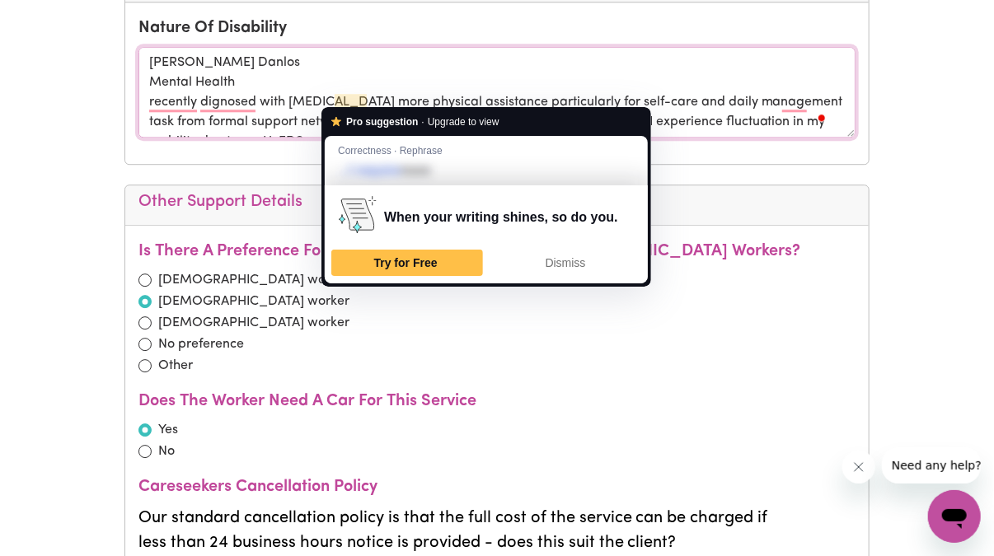
click at [338, 96] on textarea "Ehlers Danlos Mental Health recently dignosed with Cancer more physical assista…" at bounding box center [498, 92] width 718 height 91
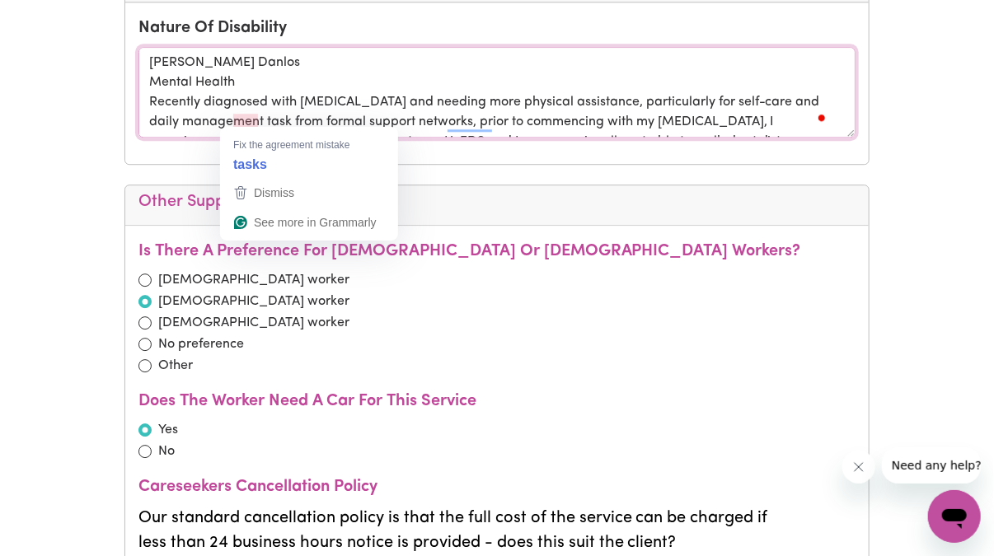
click at [242, 120] on textarea "Ehlers Danlos Mental Health Recently diagnosed with Cancer and needing more phy…" at bounding box center [498, 92] width 718 height 91
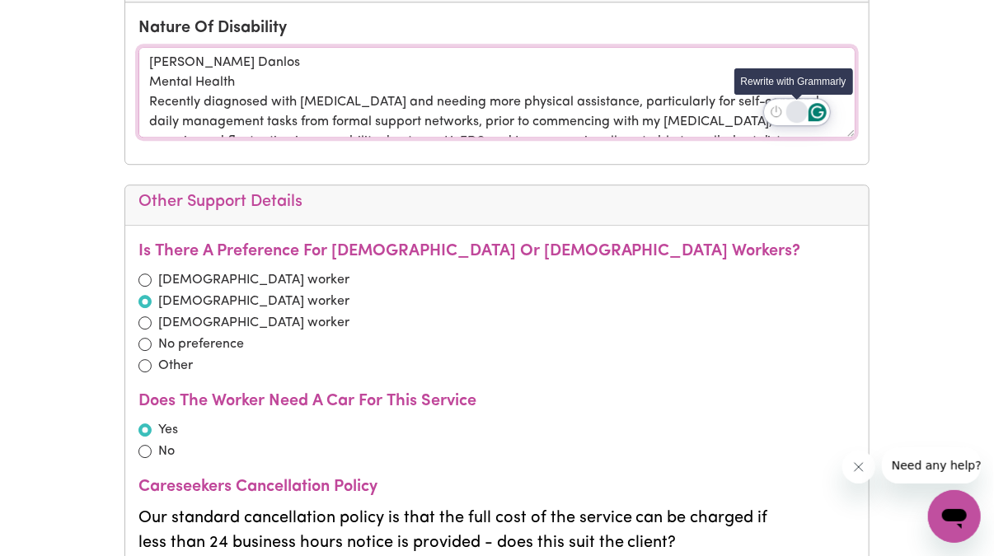
drag, startPoint x: 449, startPoint y: 116, endPoint x: 799, endPoint y: 114, distance: 349.6
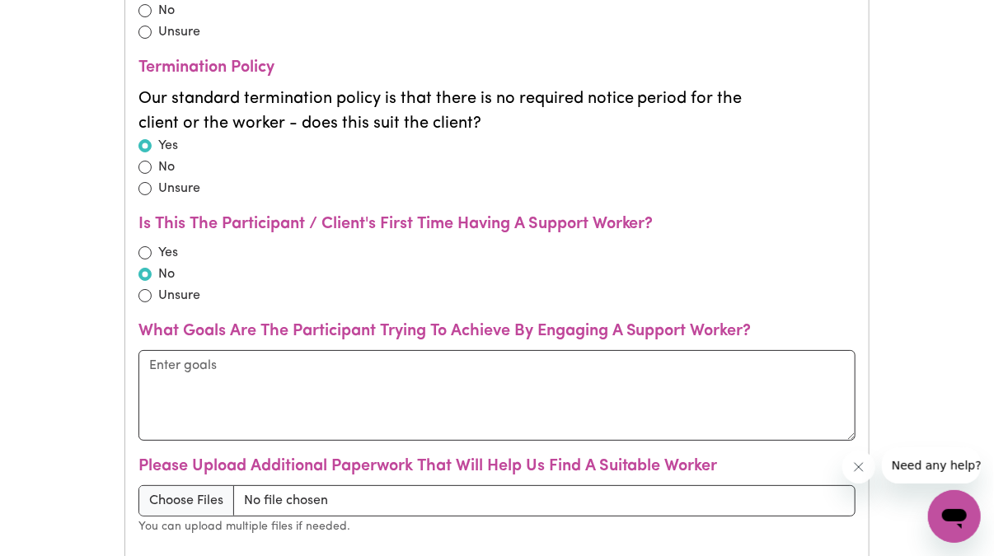
scroll to position [2461, 0]
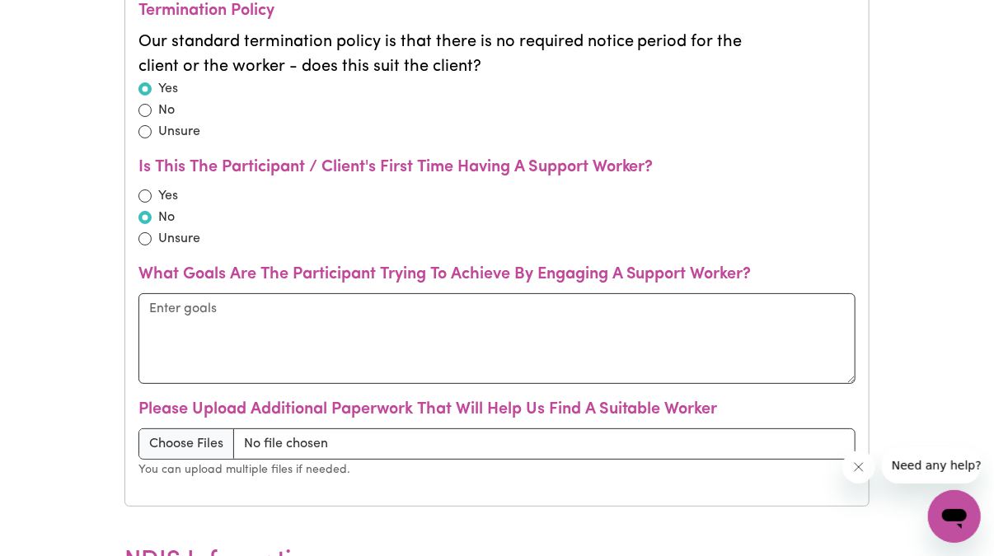
type textarea "Ehlers Danlos Mental Health Recently diagnosed with Cancer and needing more phy…"
click at [229, 310] on textarea at bounding box center [498, 338] width 718 height 91
paste textarea "To have support for tasks of daily living and community access so I do not have…"
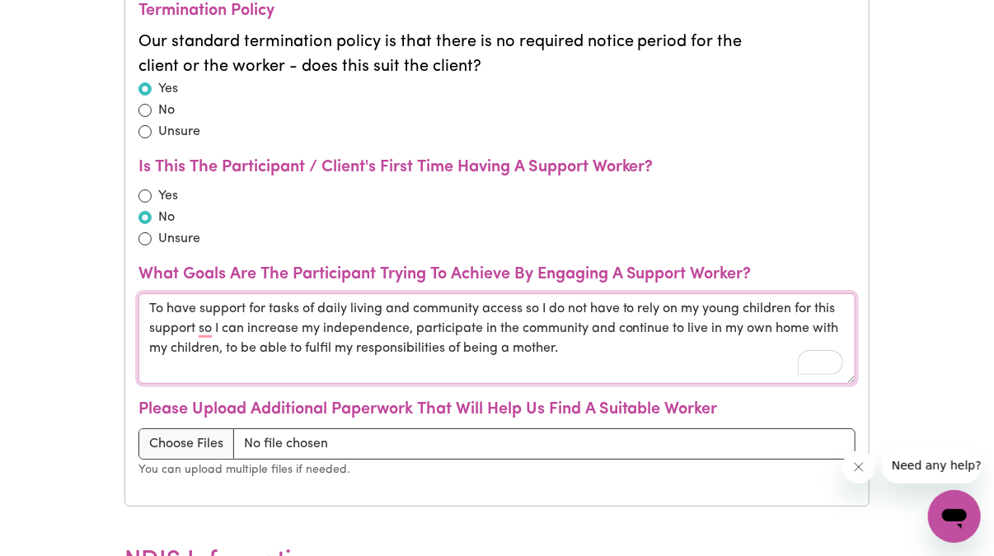
paste textarea "To have the equipment, allied health and therapy support I need so I can move a…"
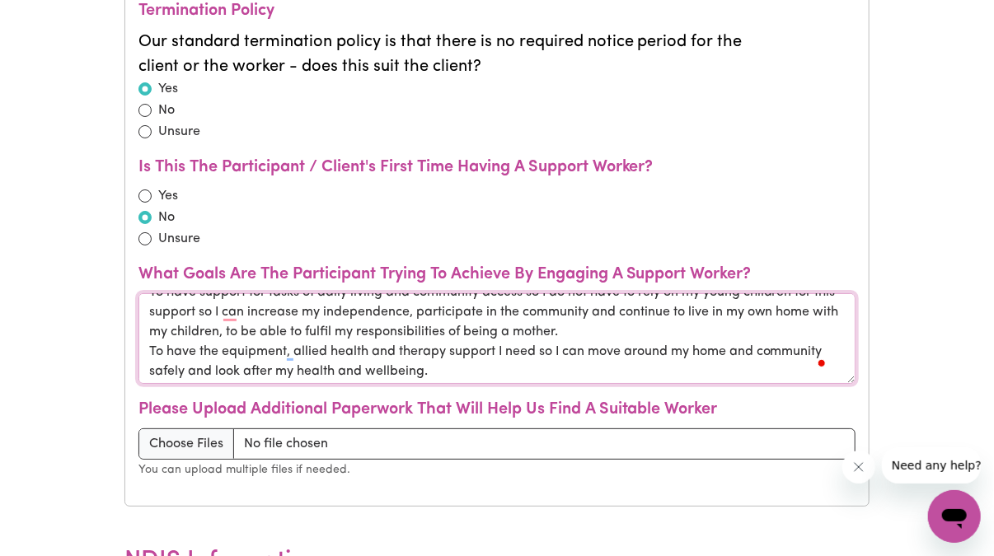
scroll to position [17, 0]
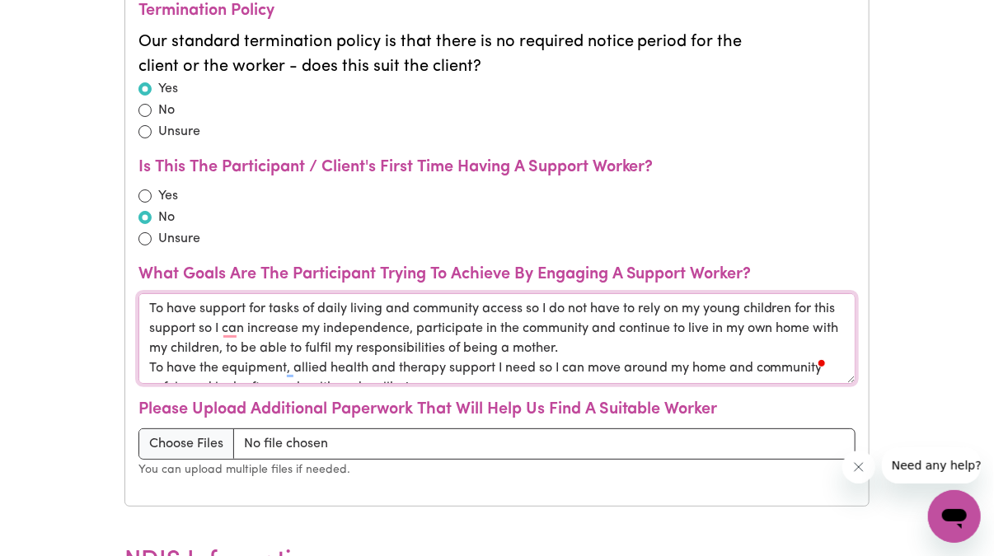
click at [148, 298] on textarea "To have support for tasks of daily living and community access so I do not have…" at bounding box center [498, 338] width 718 height 91
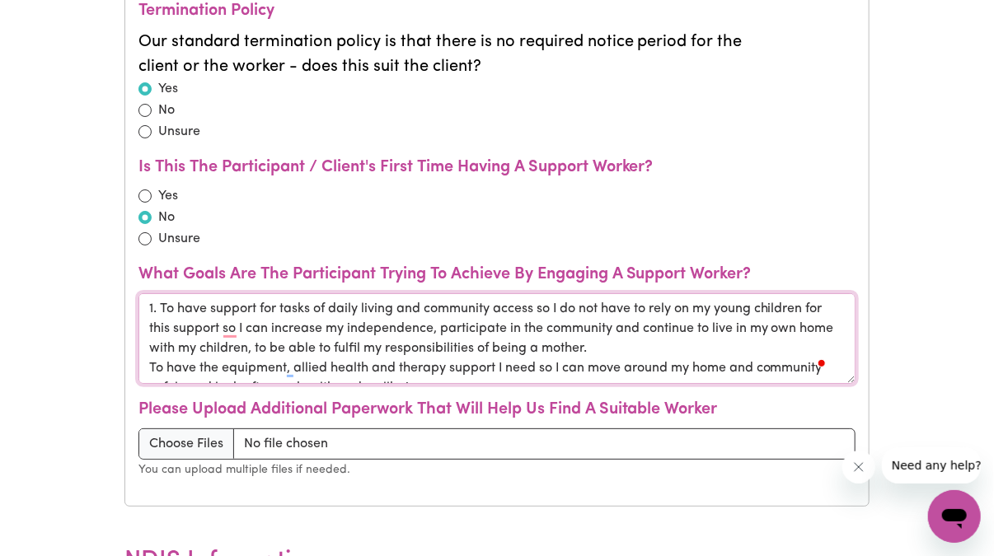
click at [146, 363] on textarea "1. To have support for tasks of daily living and community access so I do not h…" at bounding box center [498, 338] width 718 height 91
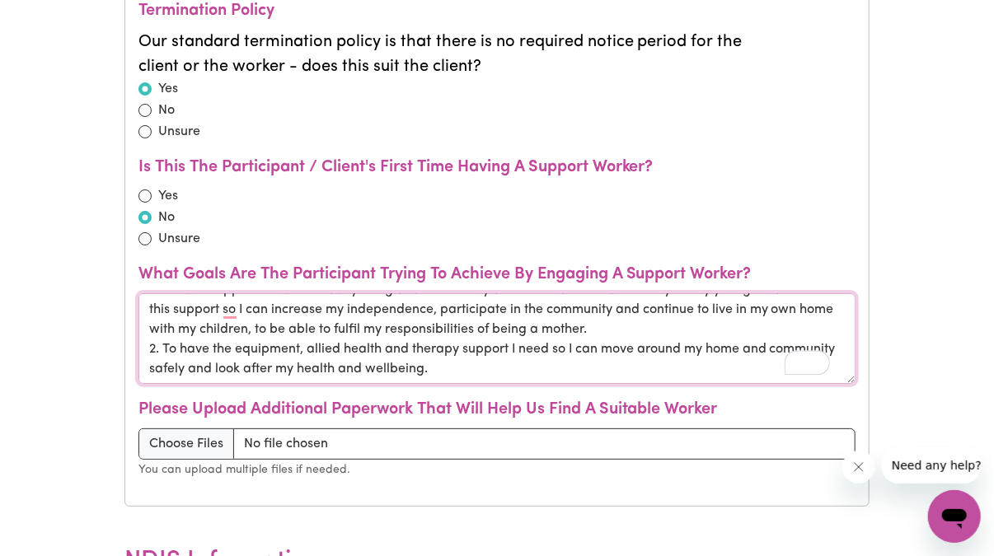
click at [524, 356] on textarea "1. To have support for tasks of daily living and community access so I do not h…" at bounding box center [498, 338] width 718 height 91
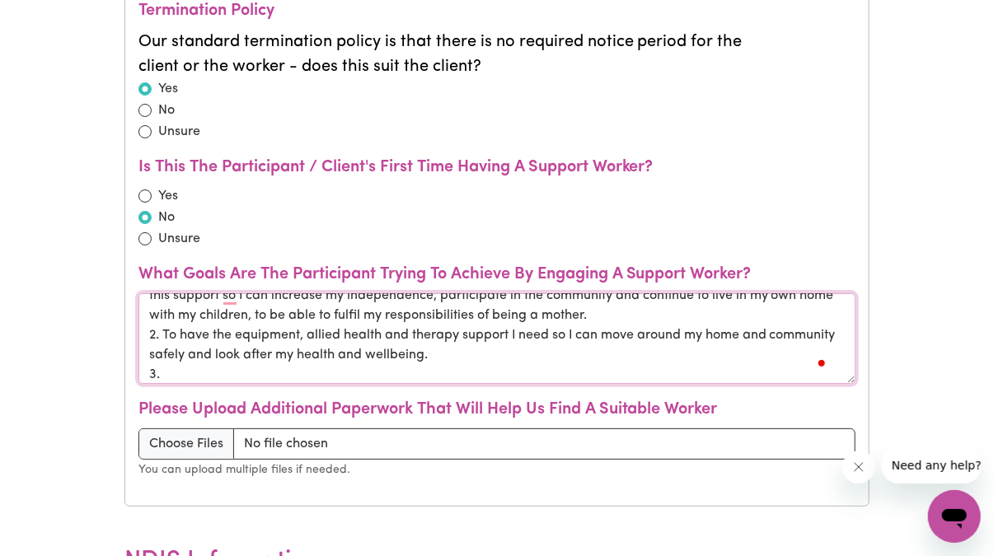
paste textarea "To have support to go back to study and work so I can contribute to my cultural…"
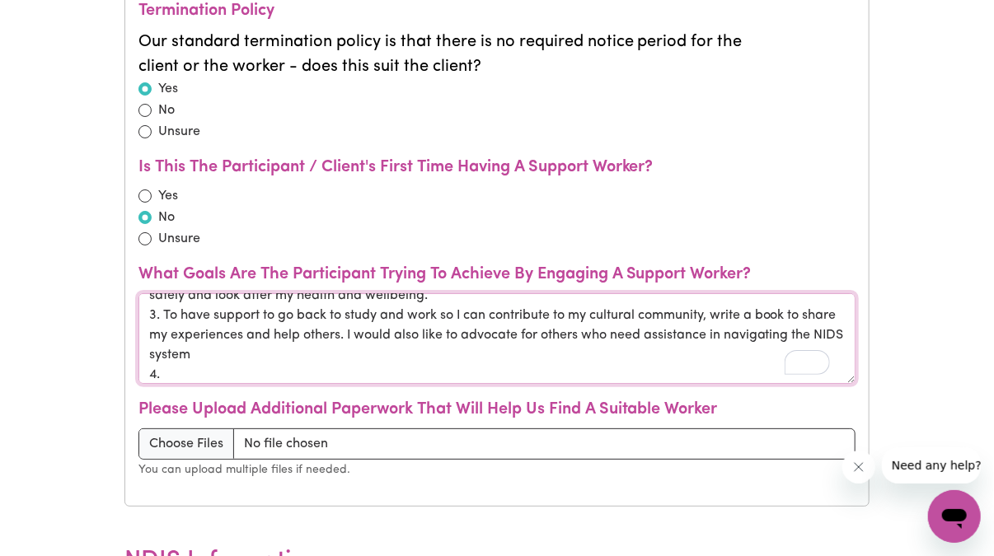
paste textarea "To be able to afford to buy my own van and have it modified to suit my needs so…"
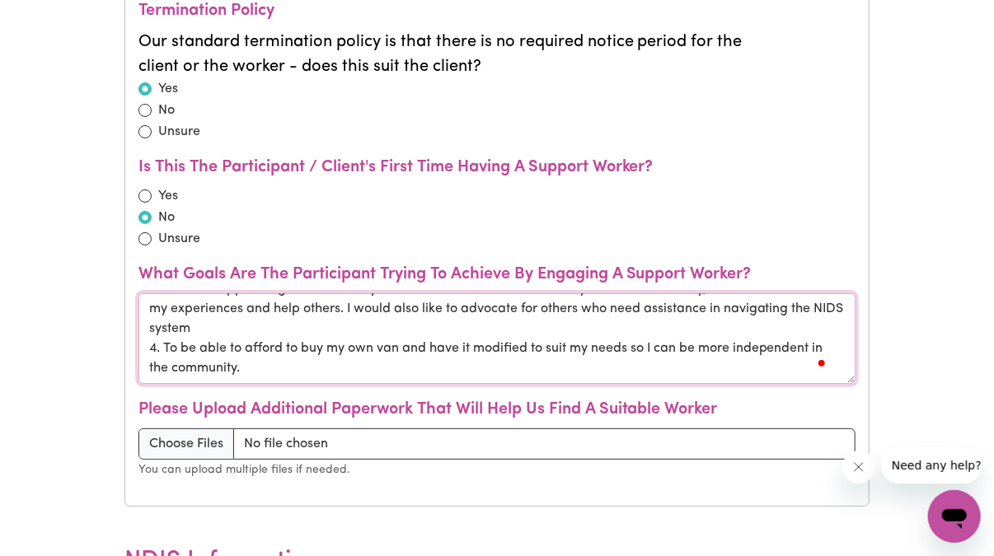
scroll to position [104, 0]
drag, startPoint x: 163, startPoint y: 303, endPoint x: 260, endPoint y: 362, distance: 113.3
click at [259, 362] on textarea "1. To have support for tasks of daily living and community access so I do not h…" at bounding box center [498, 338] width 718 height 91
type textarea "1. To have support for tasks of daily living and community access so I do not h…"
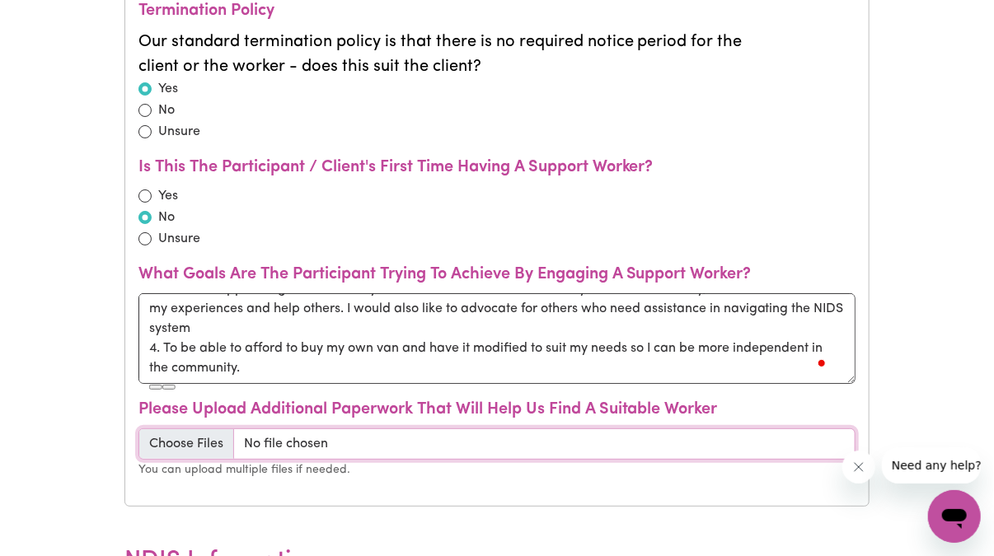
click at [239, 431] on input "file" at bounding box center [498, 444] width 718 height 31
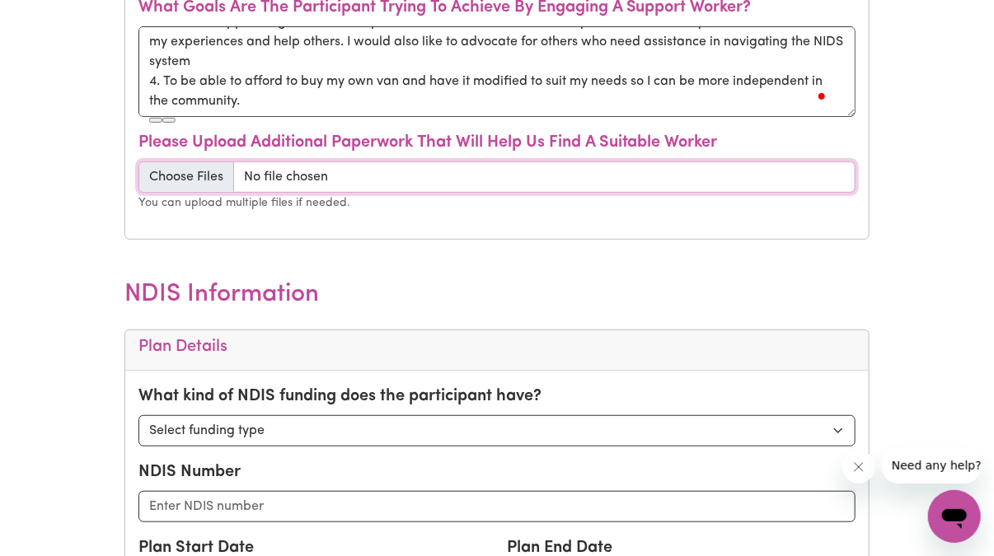
click at [199, 176] on input "file" at bounding box center [498, 177] width 718 height 31
type input "C:\fakepath\FCA_DJ_20.5.24 Debbie Jones.pdf"
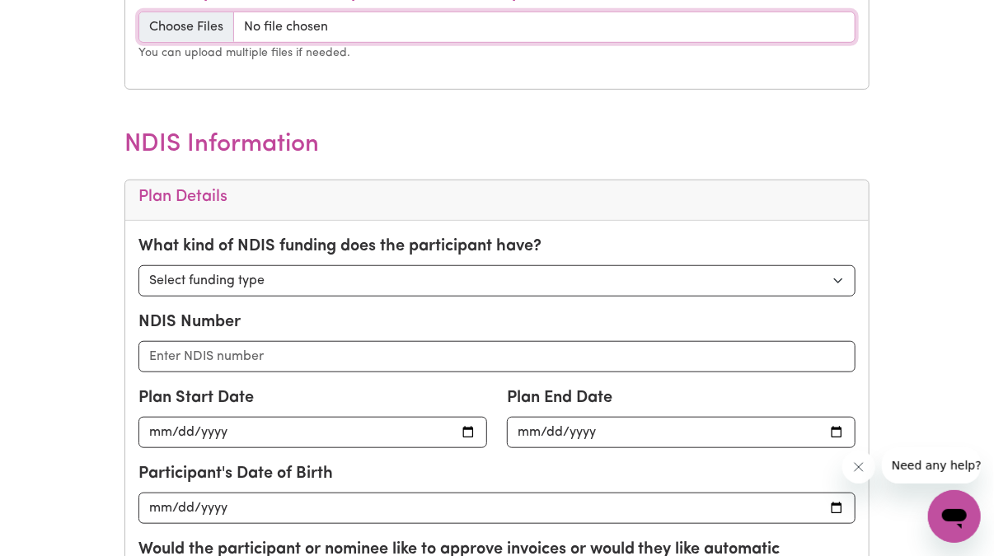
scroll to position [2920, 0]
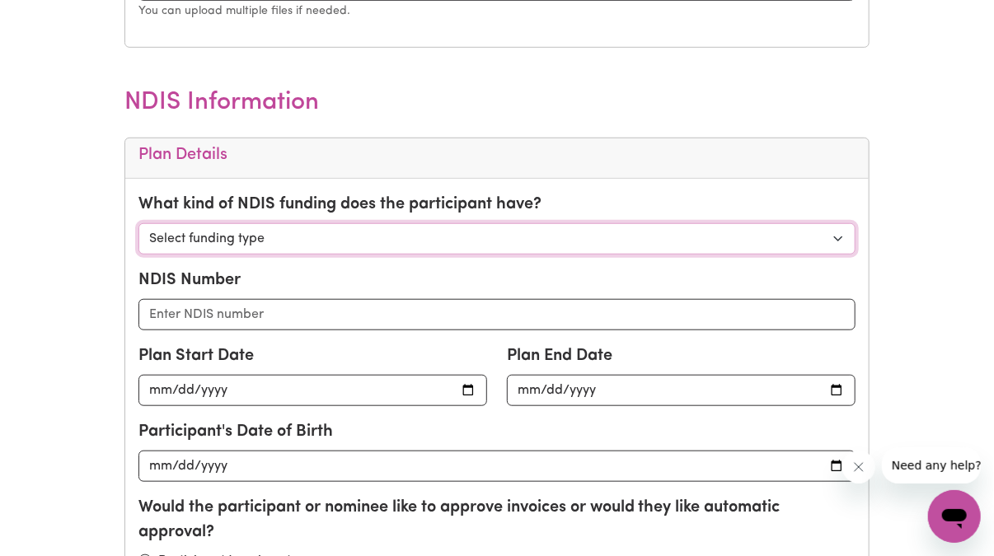
click at [837, 232] on select "Select funding type Self Managed Plan Managed Agency Managed" at bounding box center [498, 238] width 718 height 31
select select "plan managed"
click at [139, 223] on select "Select funding type Self Managed Plan Managed Agency Managed" at bounding box center [498, 238] width 718 height 31
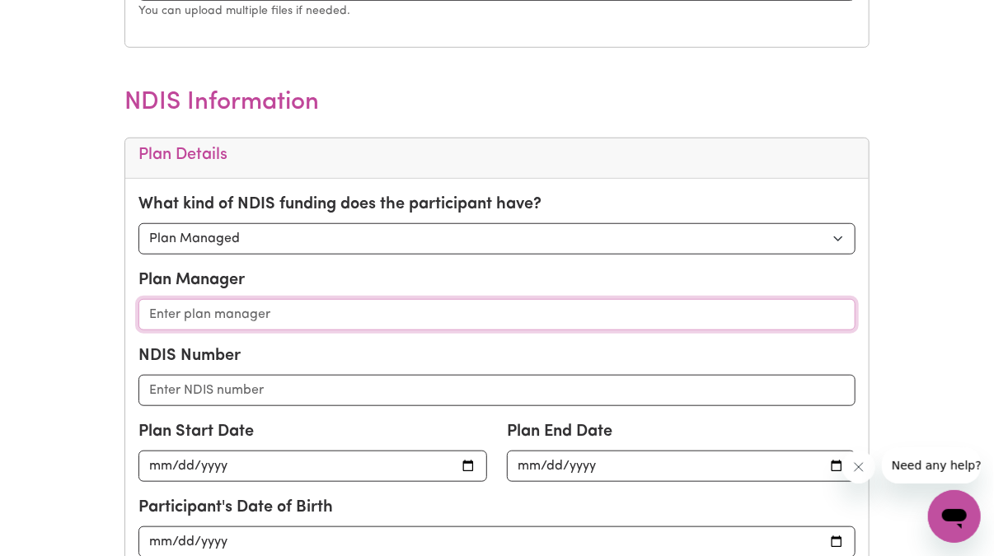
click at [247, 303] on input "text" at bounding box center [498, 314] width 718 height 31
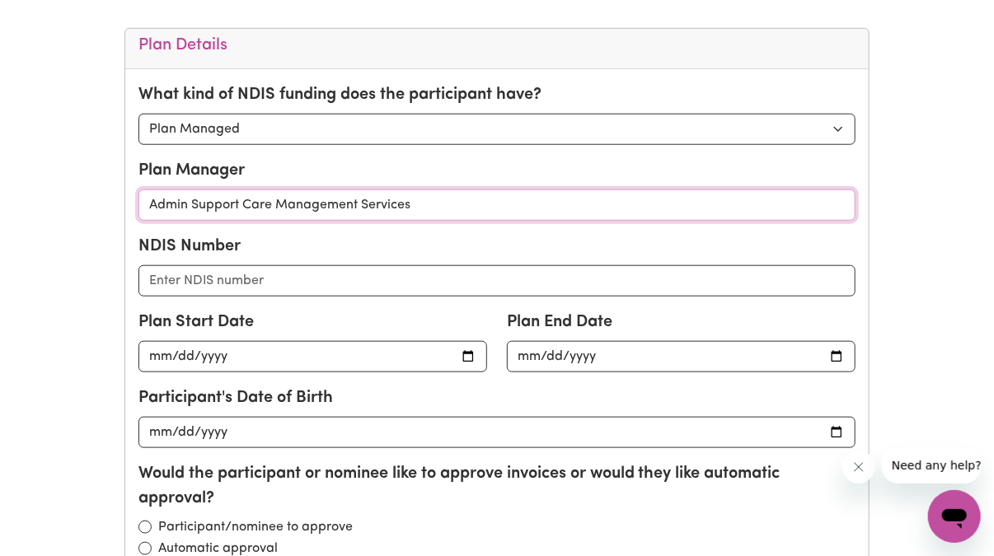
scroll to position [3031, 0]
type input "Admin Support Care Management Services"
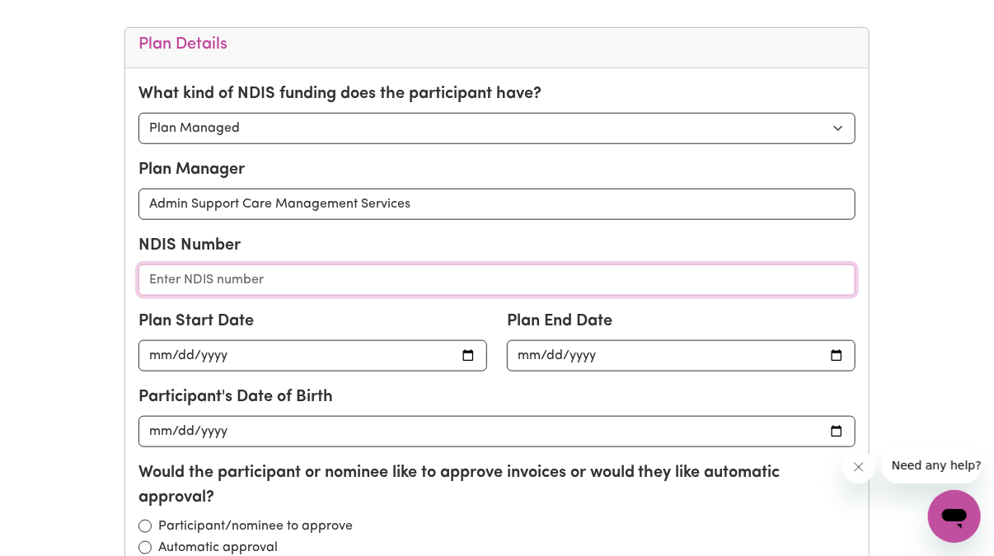
click at [171, 272] on input "text" at bounding box center [498, 280] width 718 height 31
paste input "430790357"
type input "430790357"
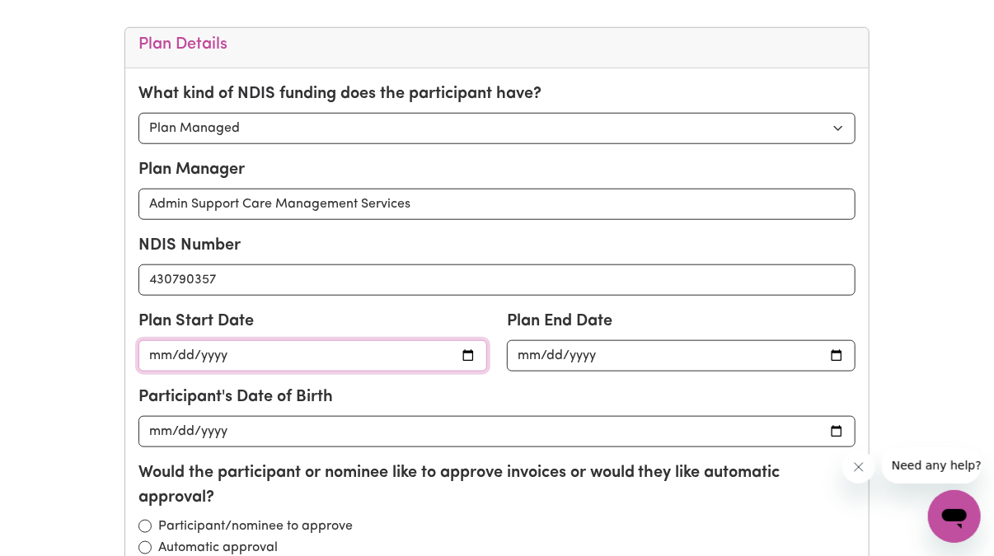
click at [244, 352] on input "date" at bounding box center [313, 355] width 349 height 31
type input "0202-07-24"
type input "2025-07-24"
click at [529, 349] on input "date" at bounding box center [681, 355] width 349 height 31
type input "2026-07-23"
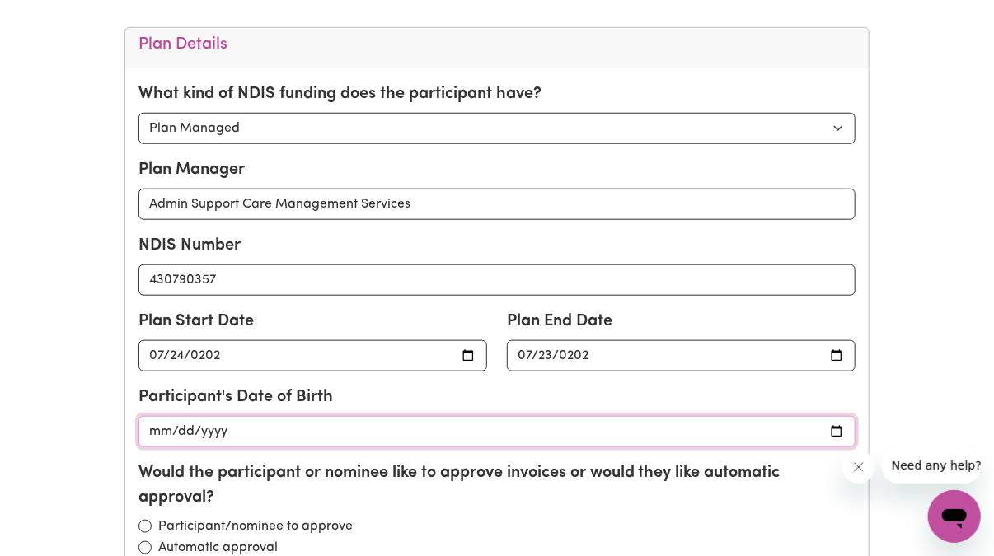
click at [279, 430] on input "date" at bounding box center [498, 431] width 718 height 31
click at [177, 424] on input "1970-07-12" at bounding box center [498, 431] width 718 height 31
type input "1970-11-12"
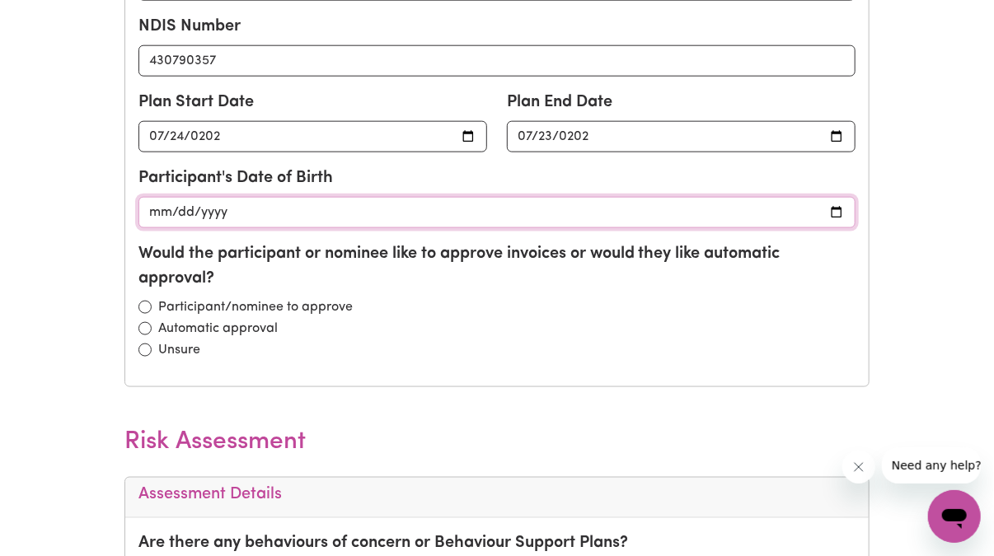
scroll to position [3256, 0]
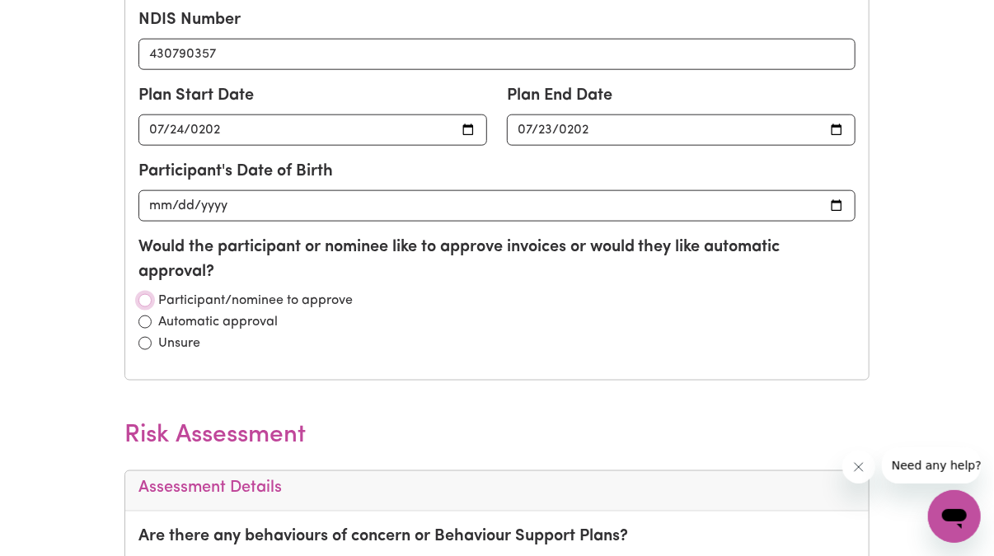
click at [147, 294] on input "radio" at bounding box center [145, 300] width 13 height 13
radio input "true"
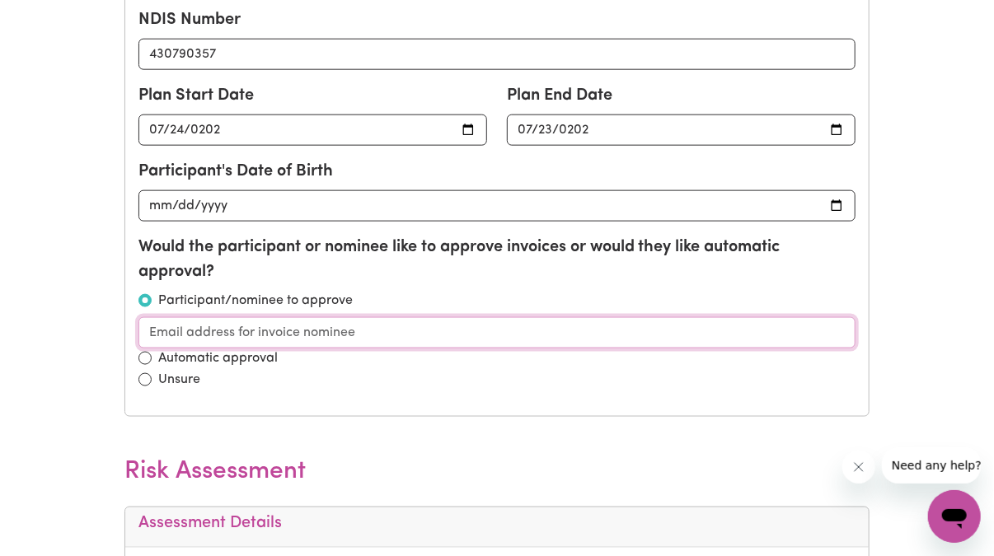
click at [181, 329] on input "email" at bounding box center [498, 332] width 718 height 31
type input "c"
type input "acass@livewellscservices.com.au"
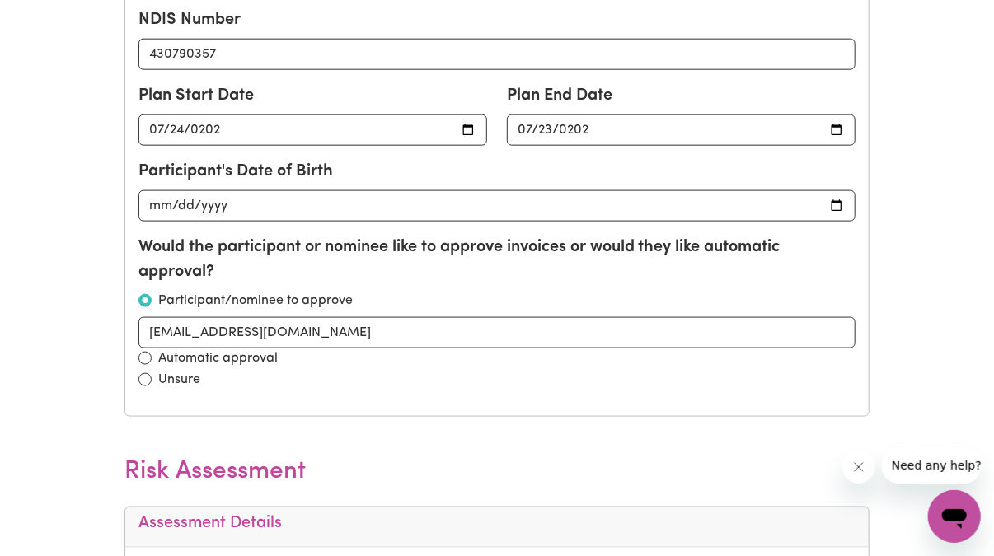
type input "Angela Cass"
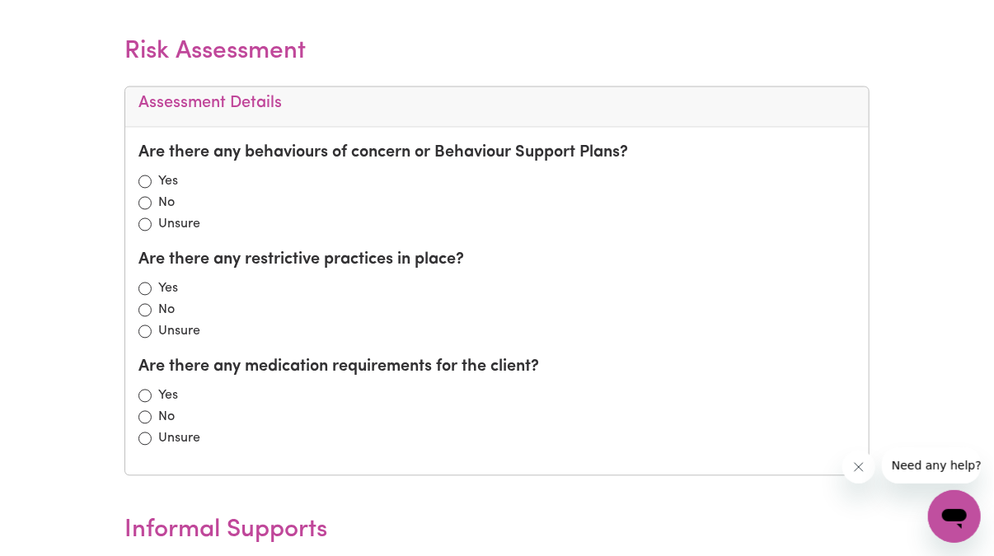
scroll to position [3745, 0]
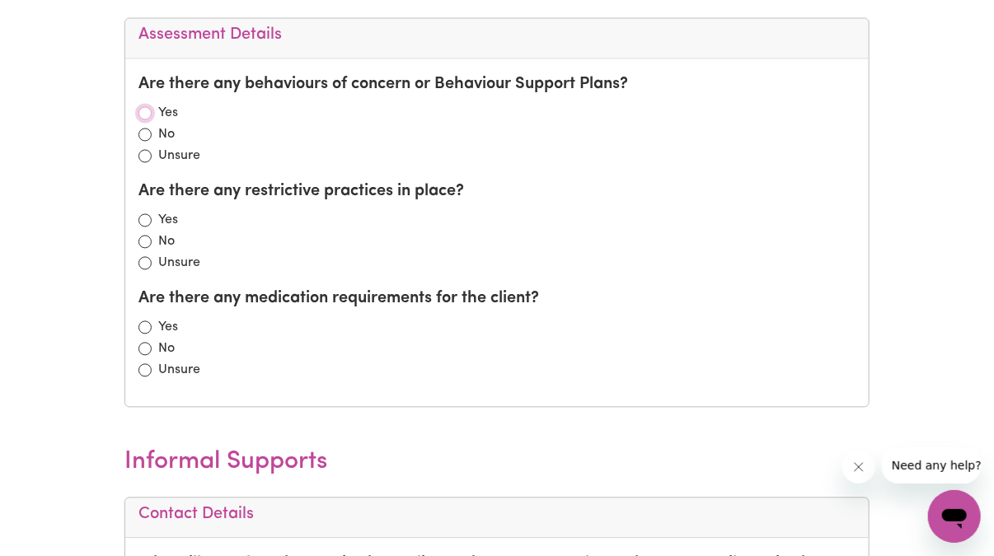
click at [143, 107] on input "radio" at bounding box center [145, 113] width 13 height 13
radio input "true"
click at [139, 232] on div "No" at bounding box center [498, 242] width 718 height 20
click at [141, 236] on input "radio" at bounding box center [145, 242] width 13 height 13
radio input "true"
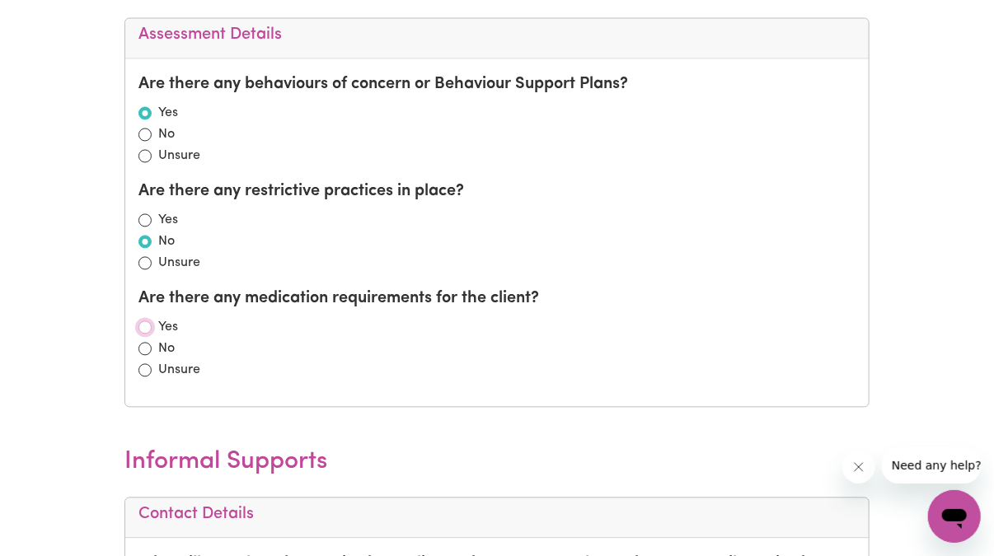
click at [140, 322] on input "radio" at bounding box center [145, 328] width 13 height 13
radio input "true"
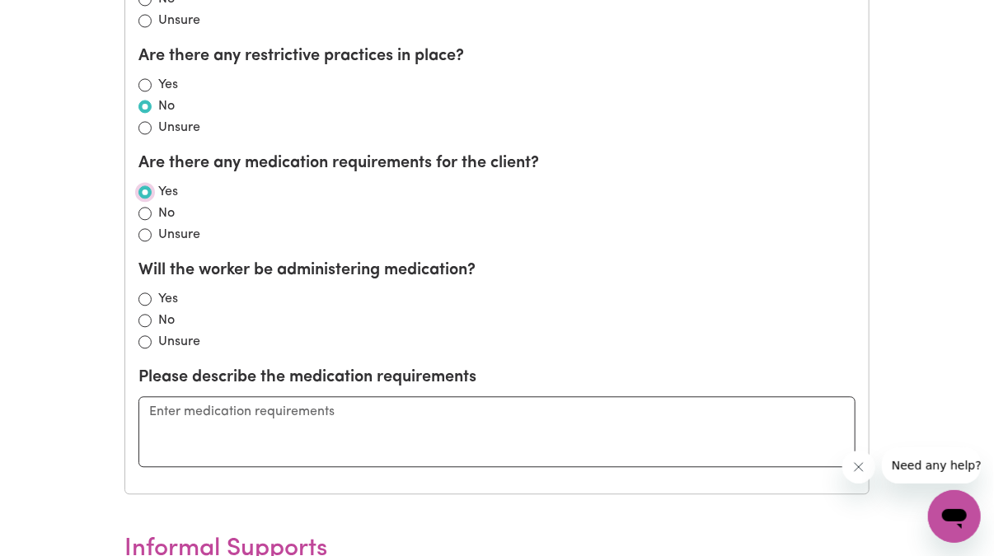
scroll to position [3883, 0]
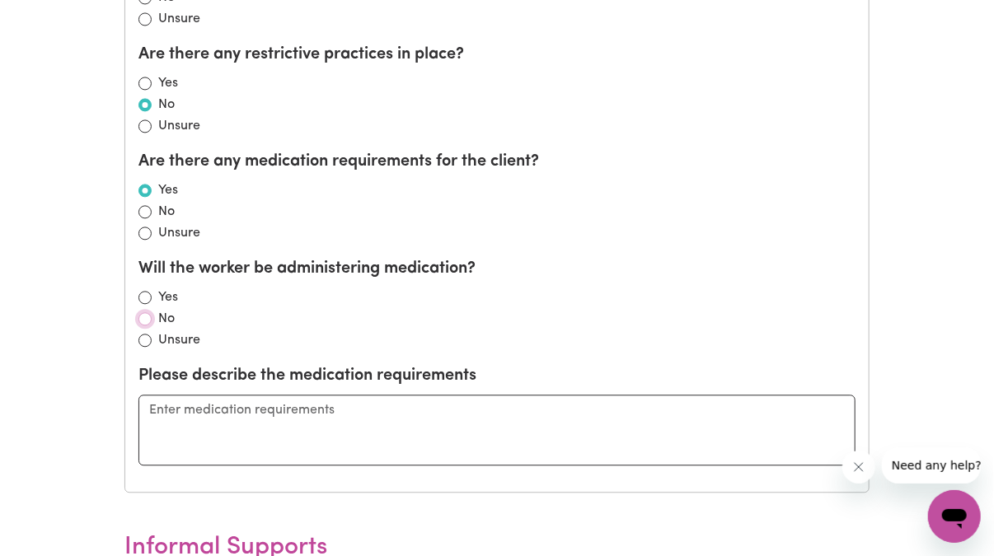
click at [143, 312] on input "radio" at bounding box center [145, 318] width 13 height 13
radio input "true"
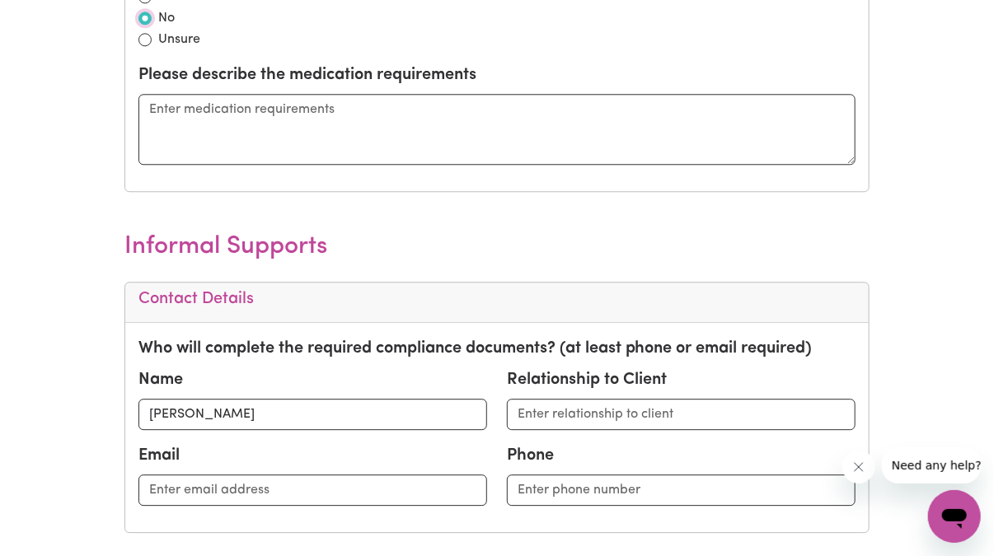
scroll to position [4350, 0]
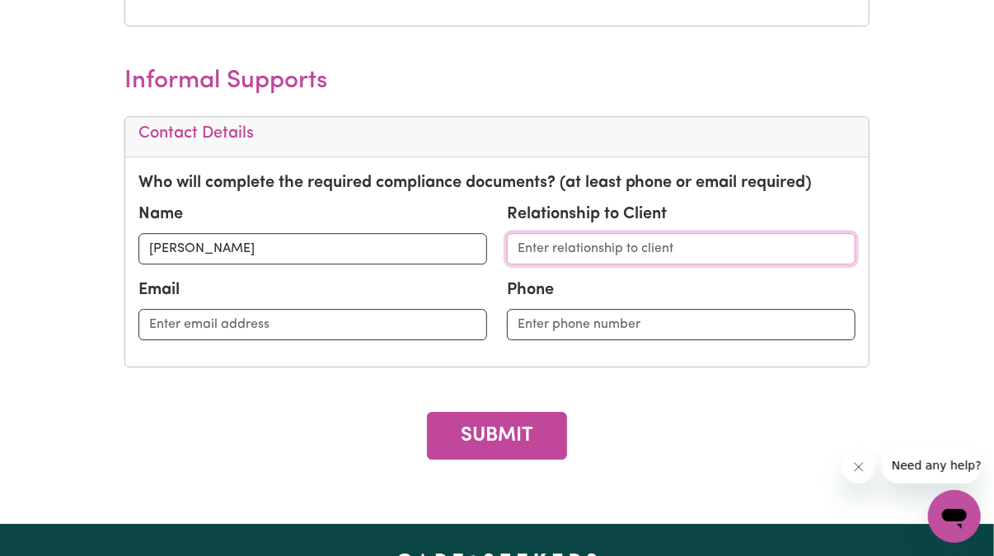
click at [539, 248] on input "text" at bounding box center [681, 248] width 349 height 31
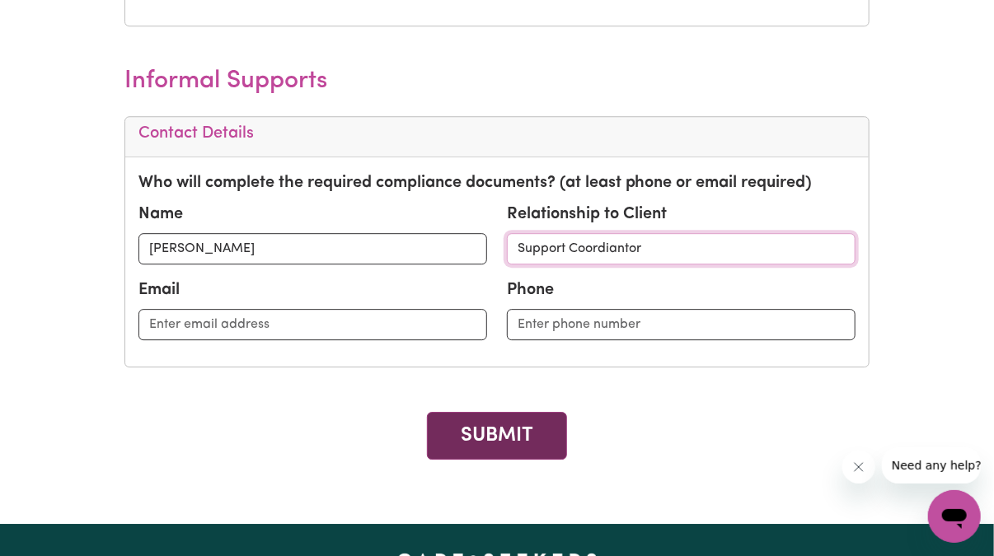
type input "Support Coordiantor"
click at [468, 413] on button "SUBMIT" at bounding box center [497, 436] width 140 height 48
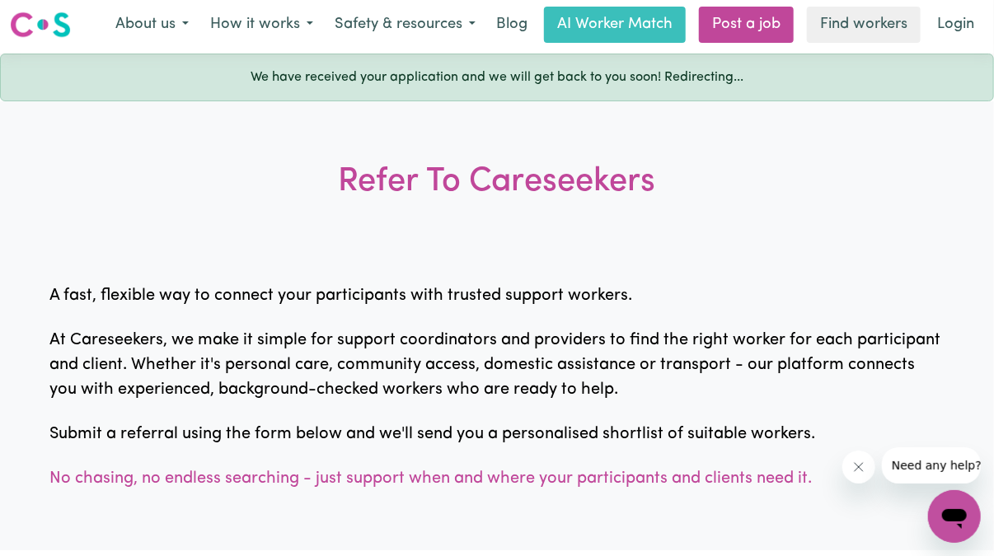
scroll to position [0, 0]
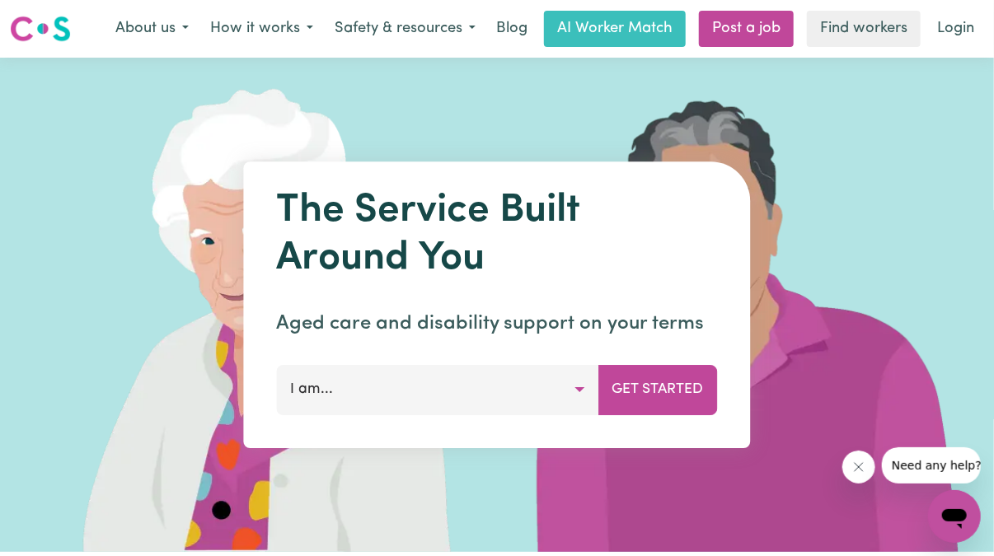
click at [576, 389] on button "I am..." at bounding box center [438, 389] width 322 height 49
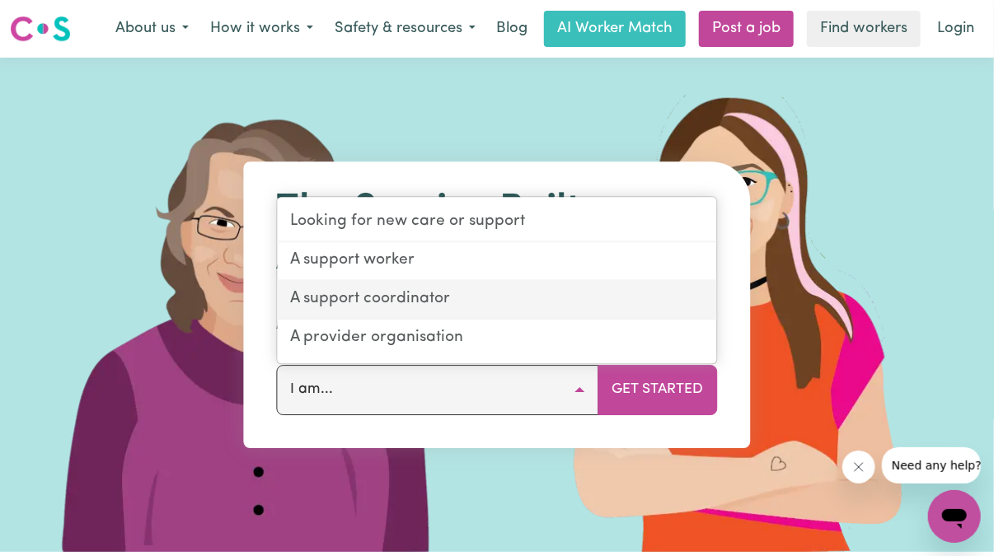
click at [363, 294] on link "A support coordinator" at bounding box center [497, 300] width 439 height 39
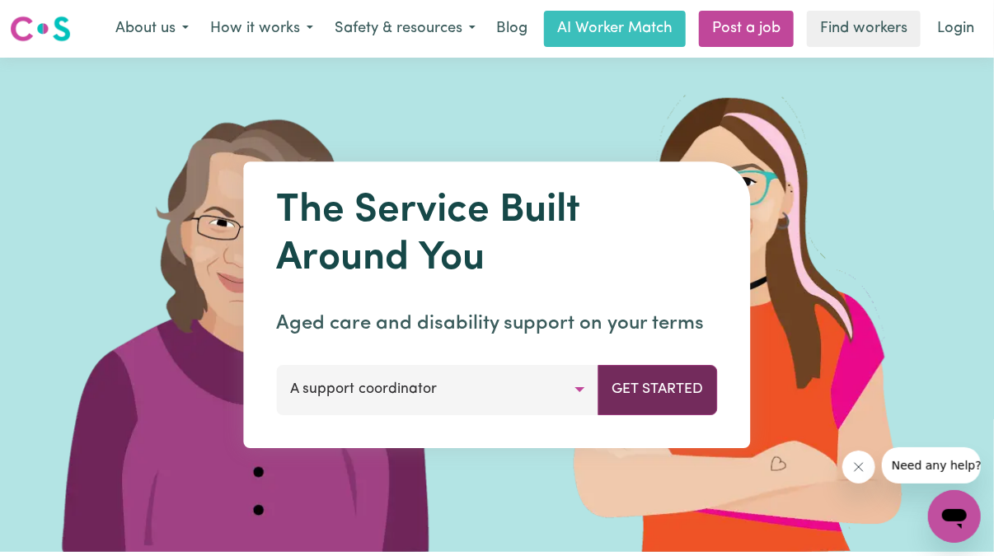
click at [644, 387] on button "Get Started" at bounding box center [659, 389] width 120 height 49
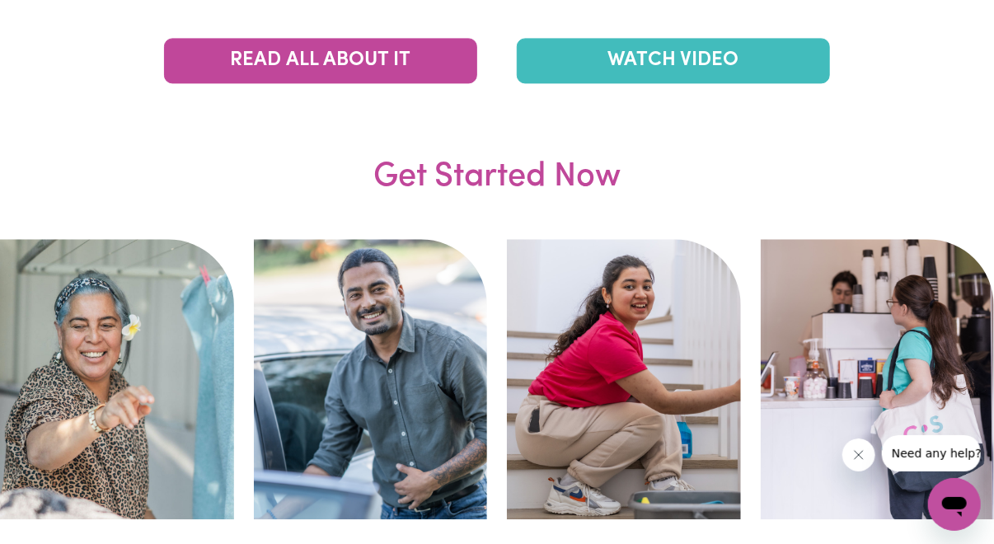
scroll to position [4051, 0]
